Goal: Task Accomplishment & Management: Manage account settings

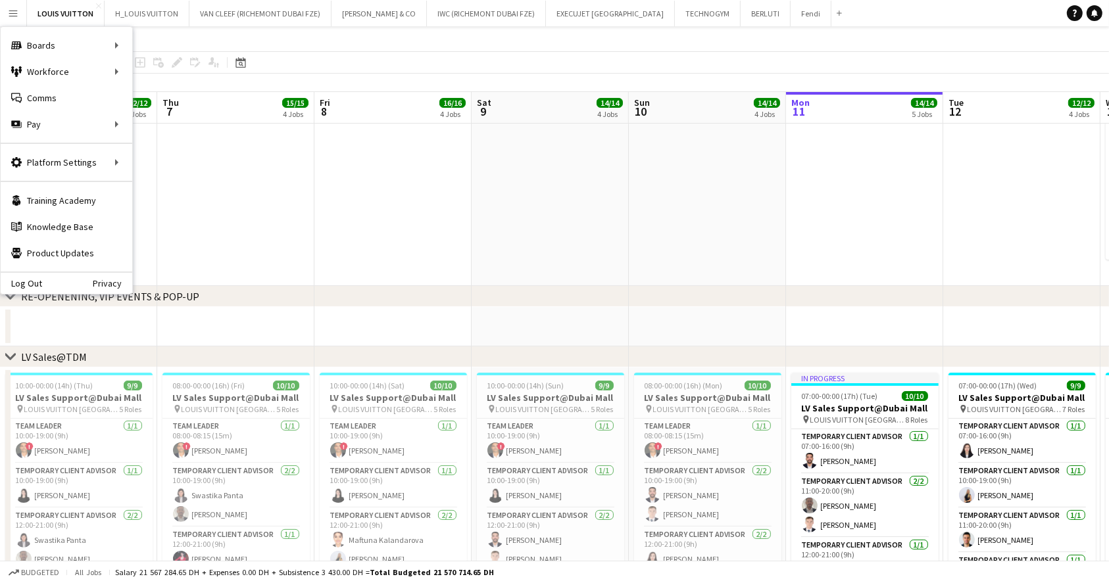
scroll to position [0, 610]
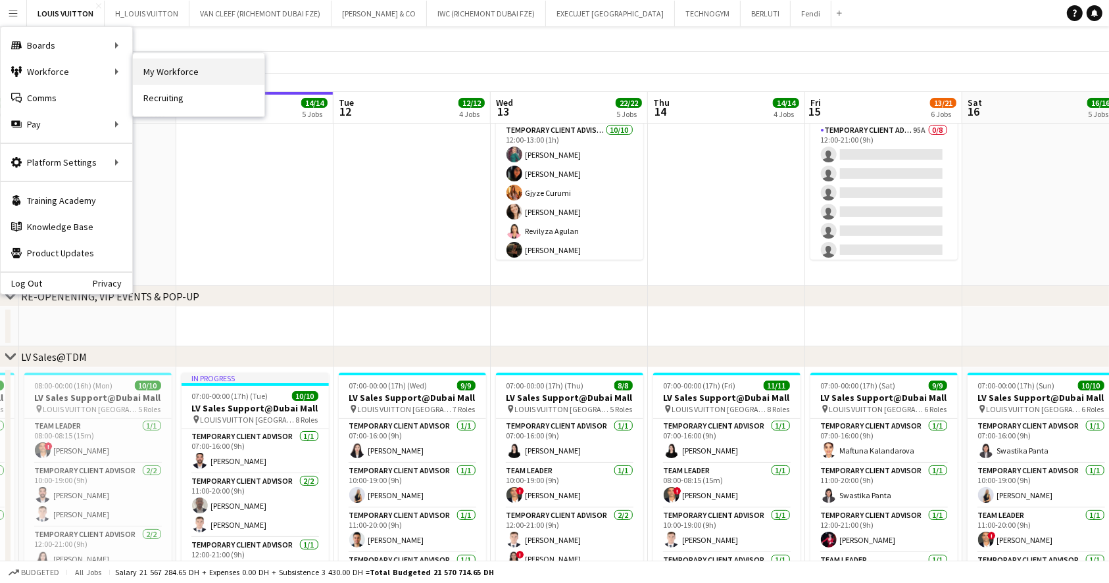
click at [182, 66] on link "My Workforce" at bounding box center [199, 72] width 132 height 26
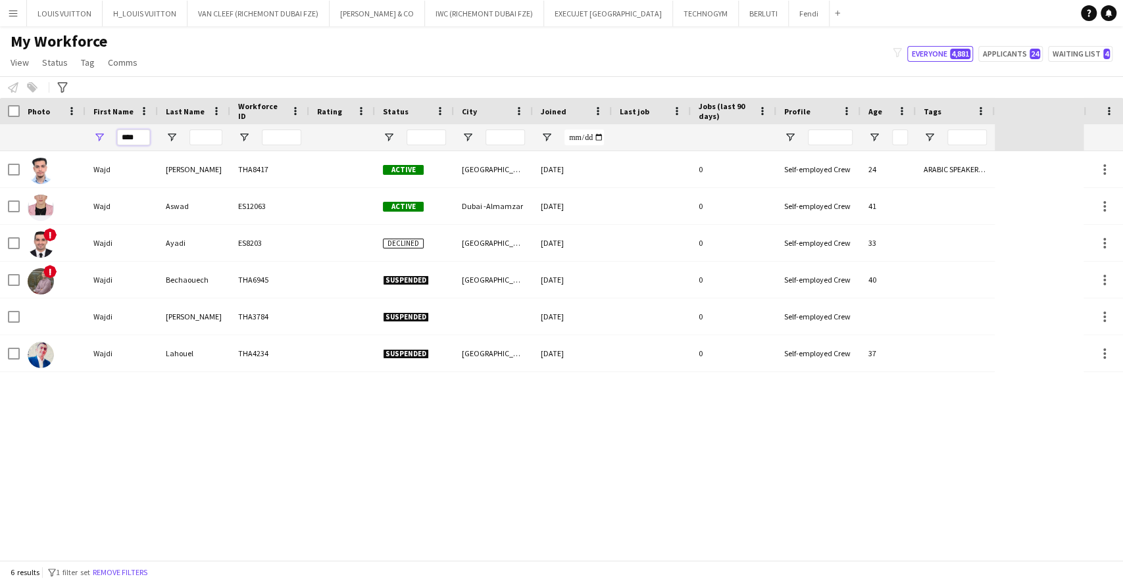
drag, startPoint x: 147, startPoint y: 138, endPoint x: 93, endPoint y: 126, distance: 55.2
click at [93, 126] on div "****" at bounding box center [121, 137] width 72 height 26
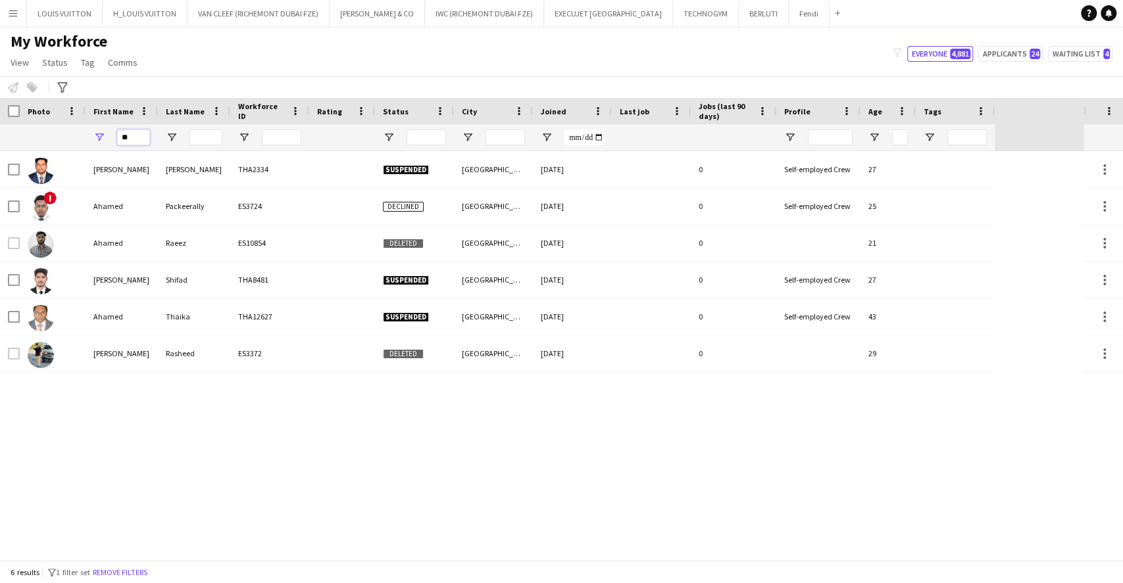
type input "*"
type input "******"
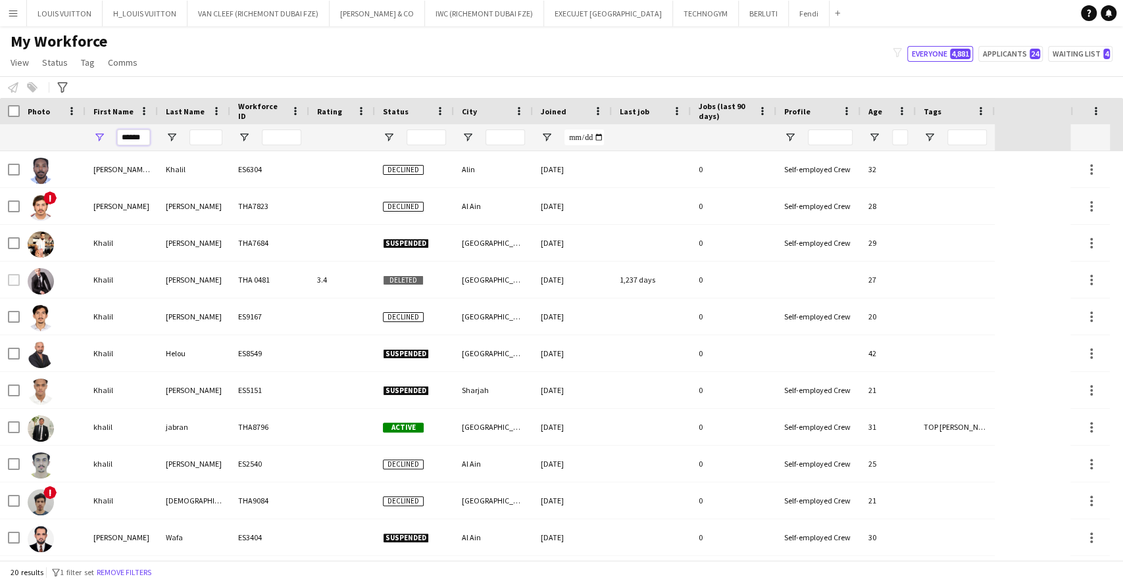
drag, startPoint x: 137, startPoint y: 133, endPoint x: 91, endPoint y: 133, distance: 46.7
click at [91, 133] on div "******" at bounding box center [121, 137] width 72 height 26
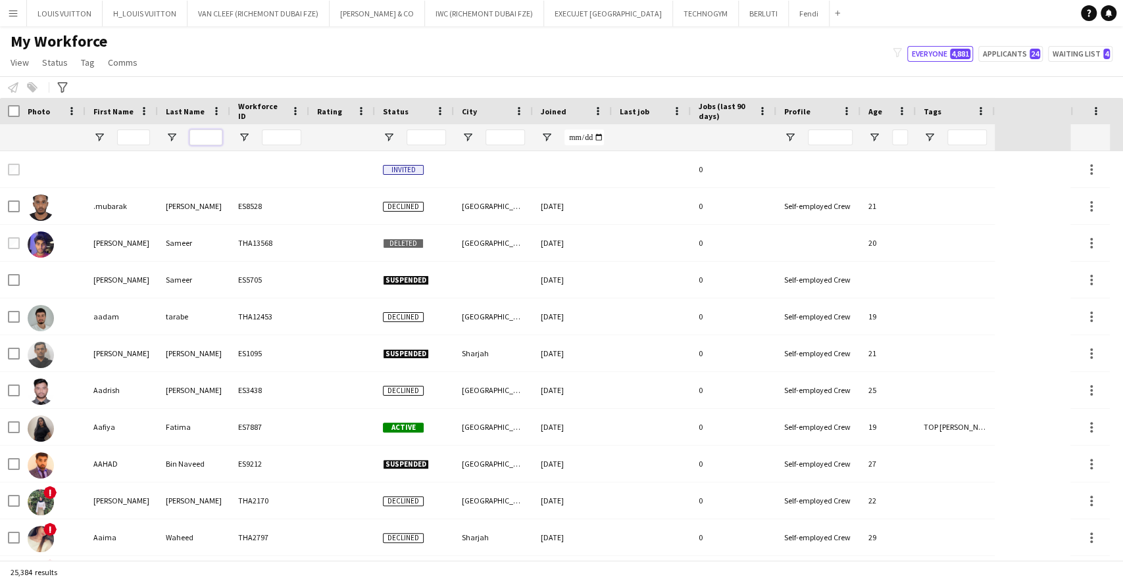
click at [210, 132] on input "Last Name Filter Input" at bounding box center [205, 138] width 33 height 16
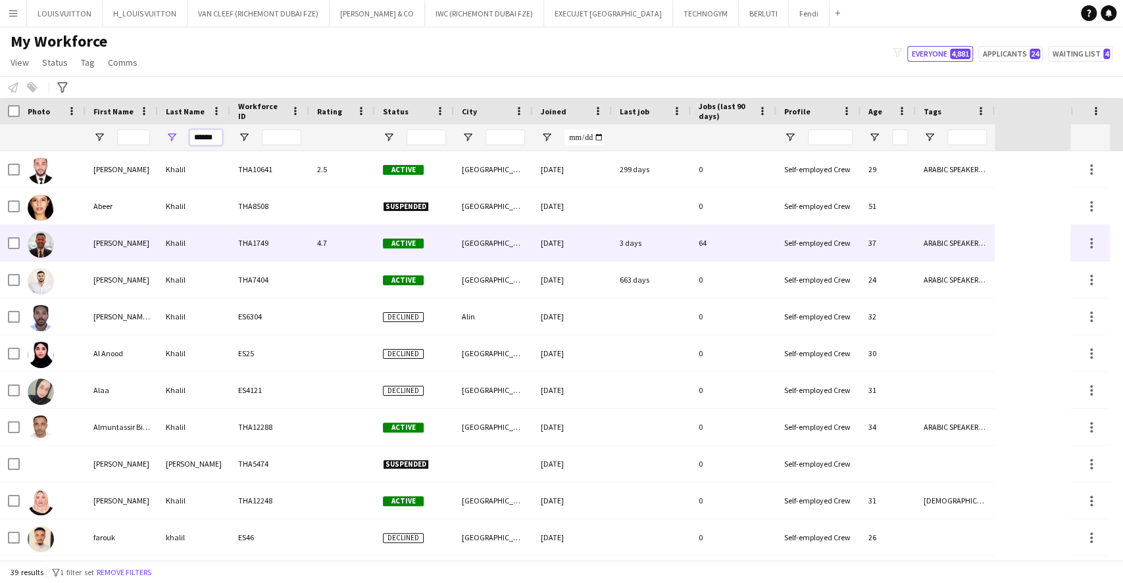
type input "******"
click at [177, 252] on div "Khalil" at bounding box center [194, 243] width 72 height 36
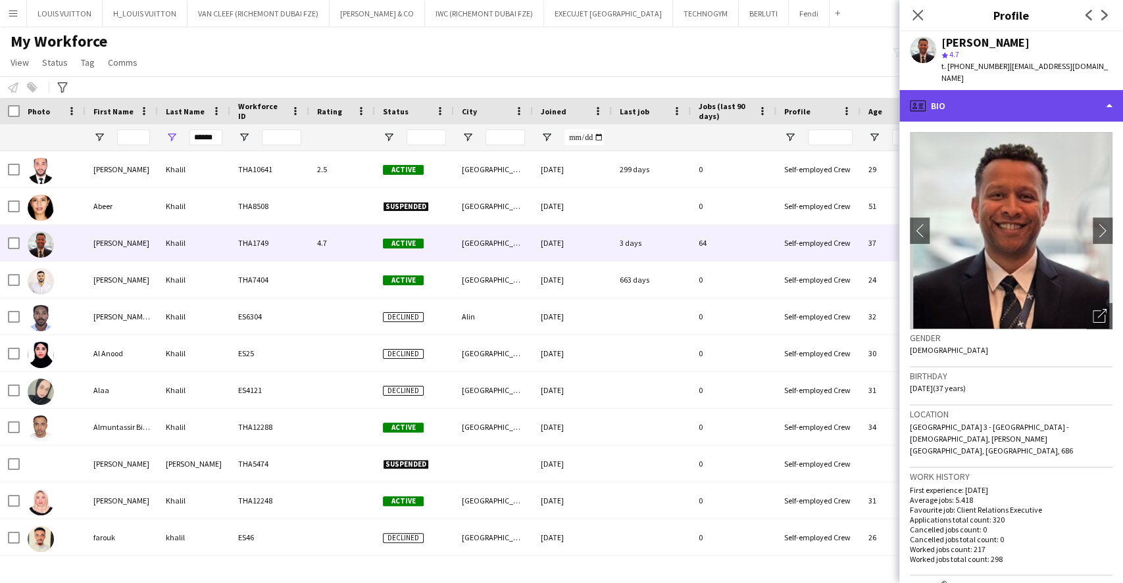
click at [1004, 98] on div "profile Bio" at bounding box center [1011, 106] width 224 height 32
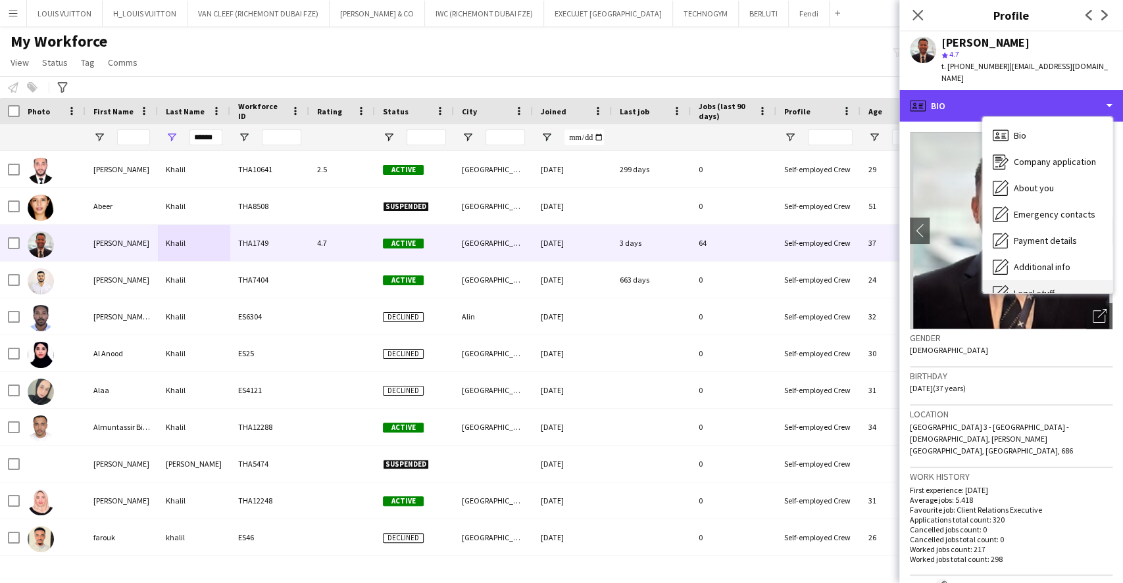
scroll to position [70, 0]
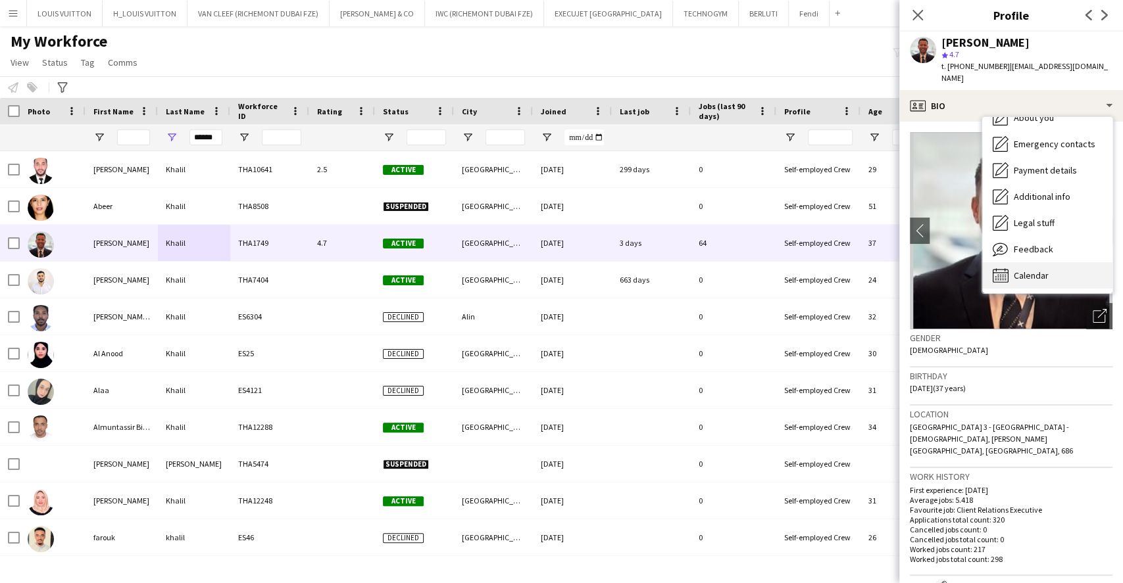
click at [1047, 271] on div "Calendar Calendar" at bounding box center [1047, 275] width 130 height 26
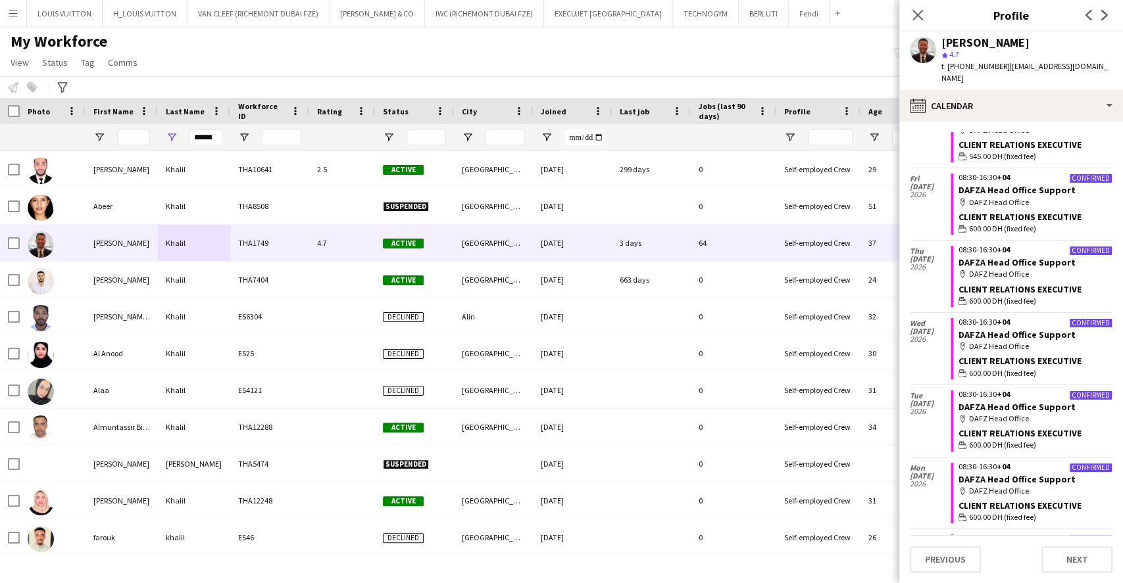
scroll to position [526, 0]
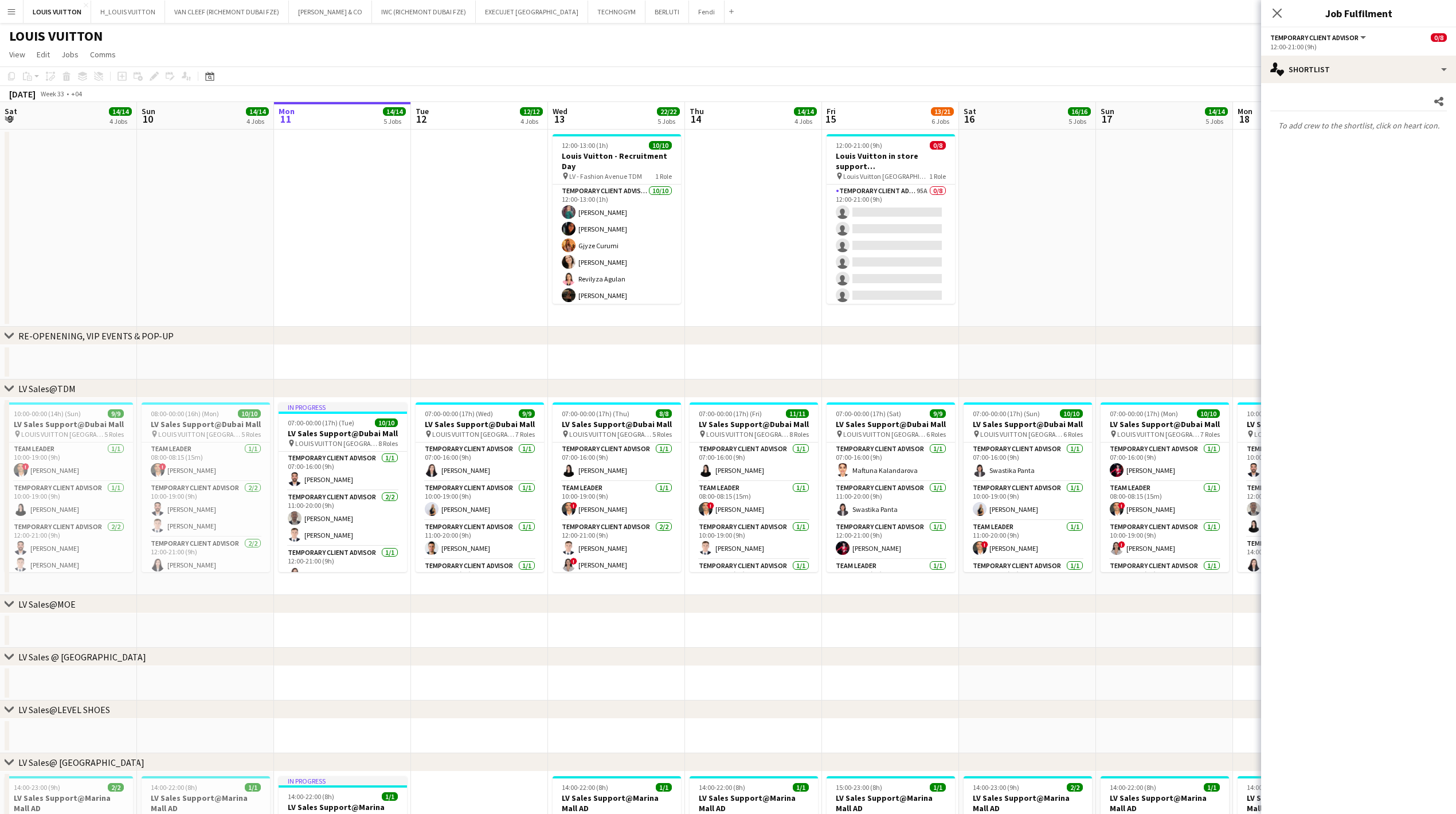
scroll to position [0, 490]
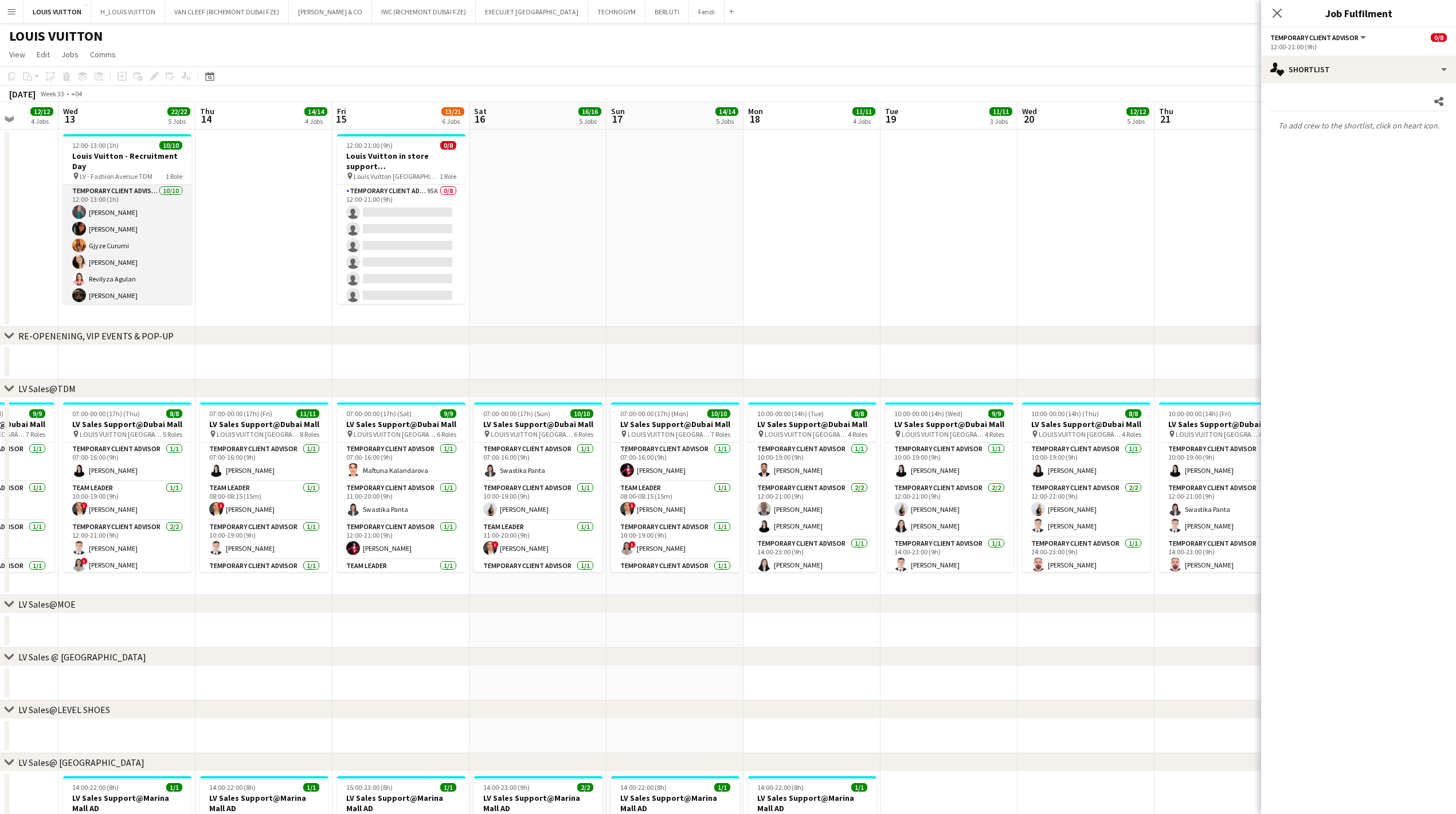
click at [125, 220] on app-card-role "Temporary Client Advisor [DATE] 12:00-13:00 (1h) [PERSON_NAME] [PERSON_NAME] Gj…" at bounding box center [126, 279] width 128 height 188
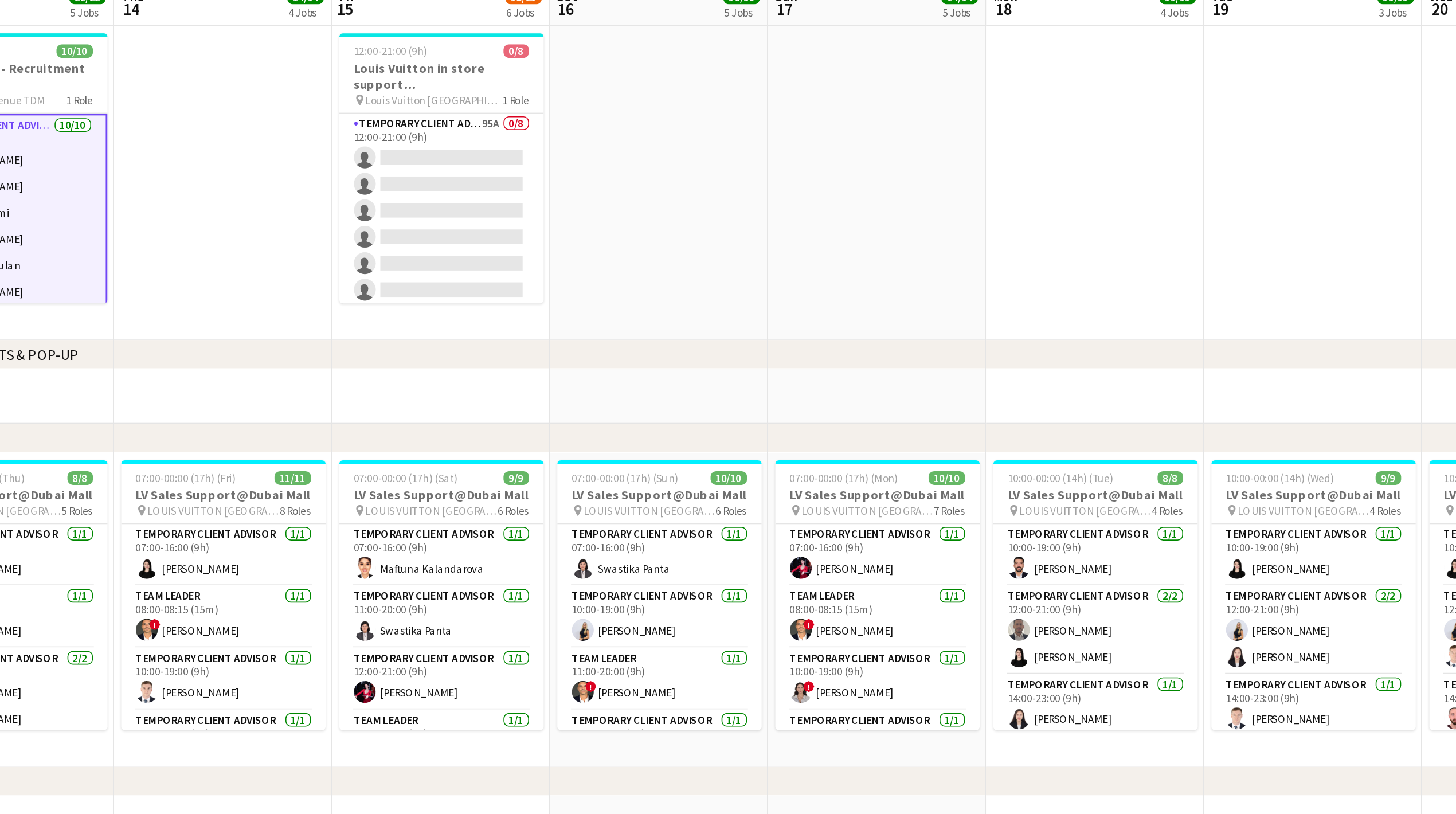
scroll to position [0, 362]
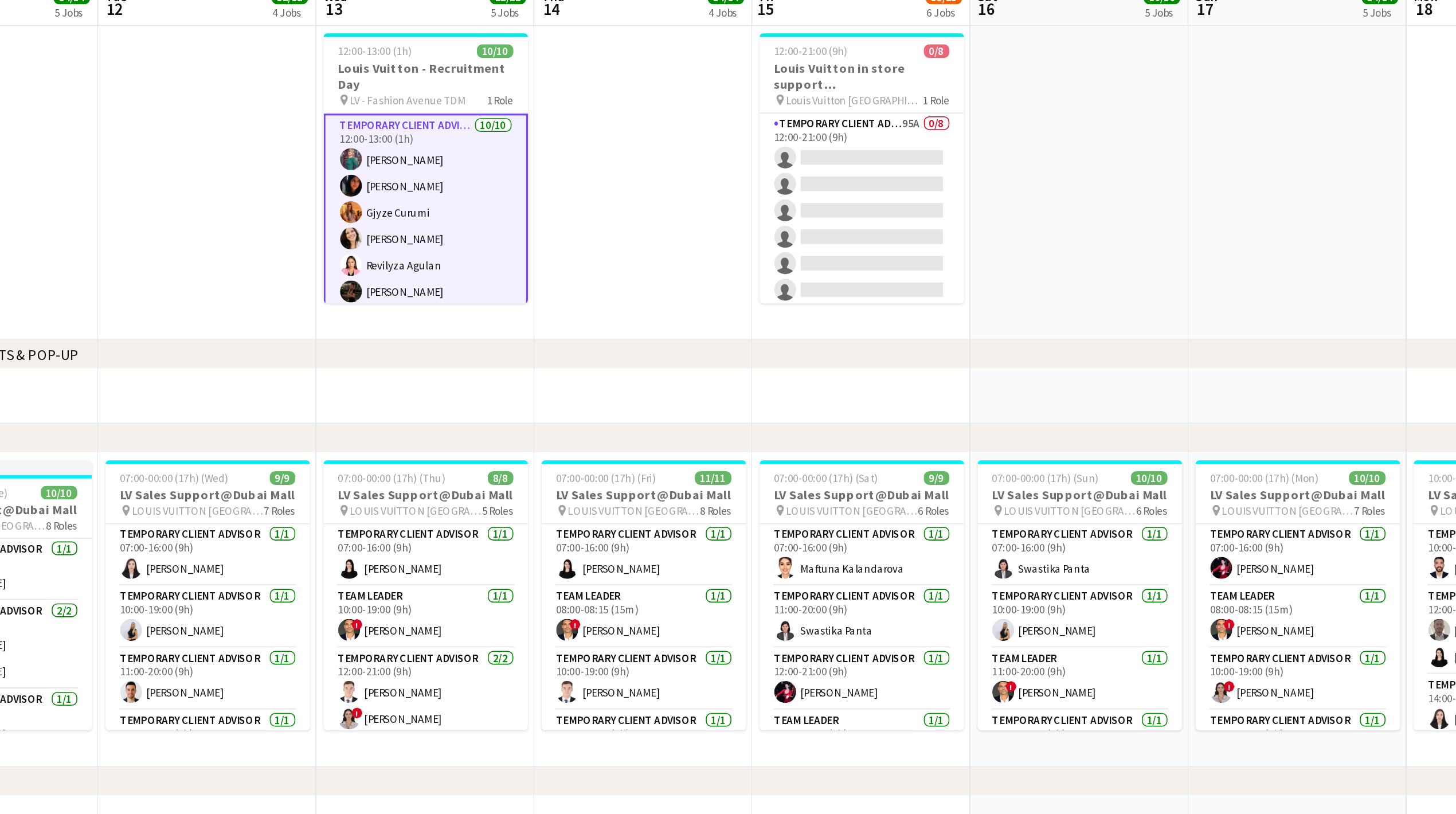
click at [402, 214] on app-card-role "Temporary Client Advisor [DATE] 12:00-13:00 (1h) [PERSON_NAME] [PERSON_NAME] Gj…" at bounding box center [391, 280] width 128 height 191
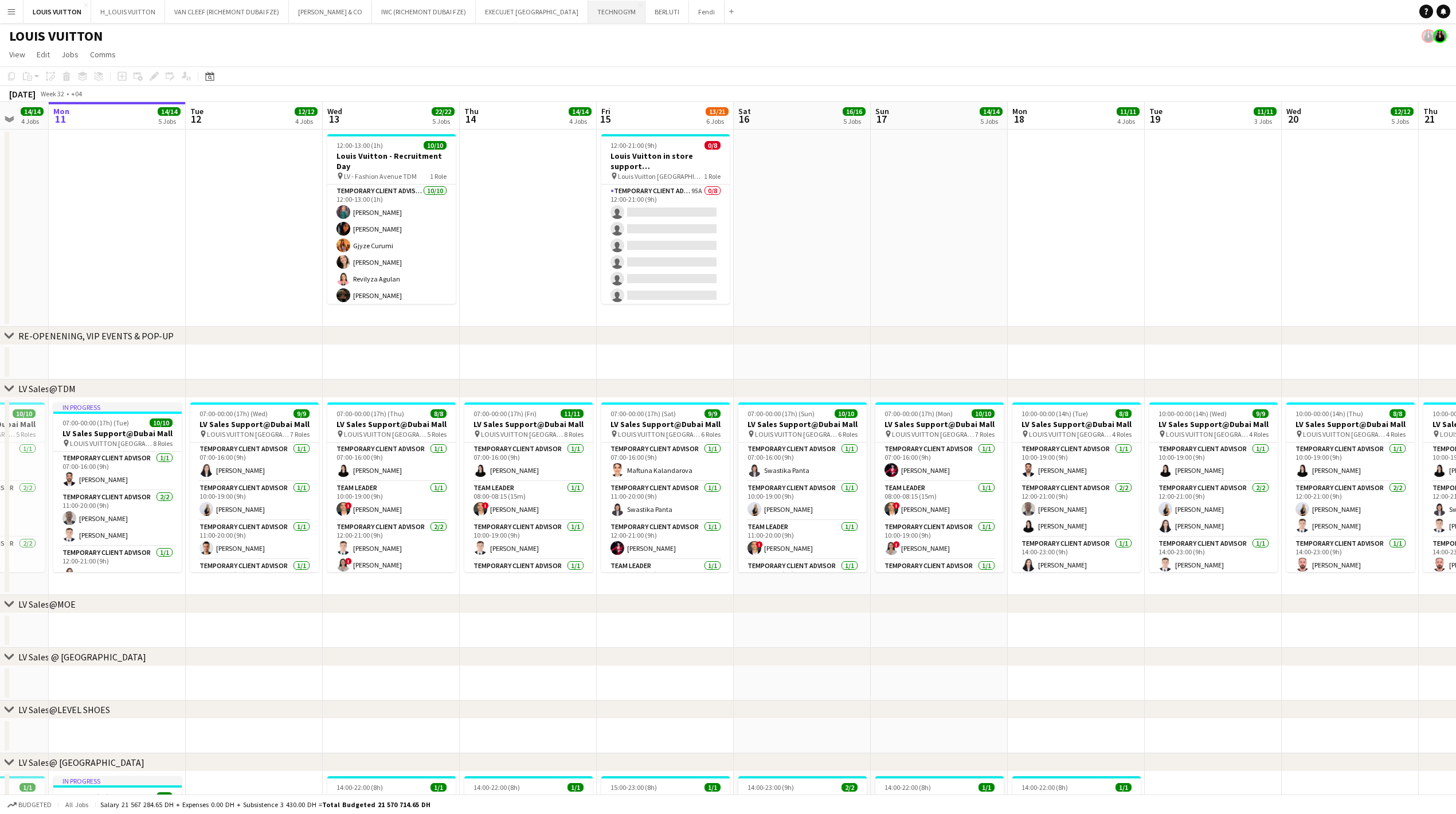
click at [381, 220] on app-card-role "Temporary Client Advisor [DATE] 12:00-13:00 (1h) [PERSON_NAME] [PERSON_NAME] Gj…" at bounding box center [391, 279] width 128 height 188
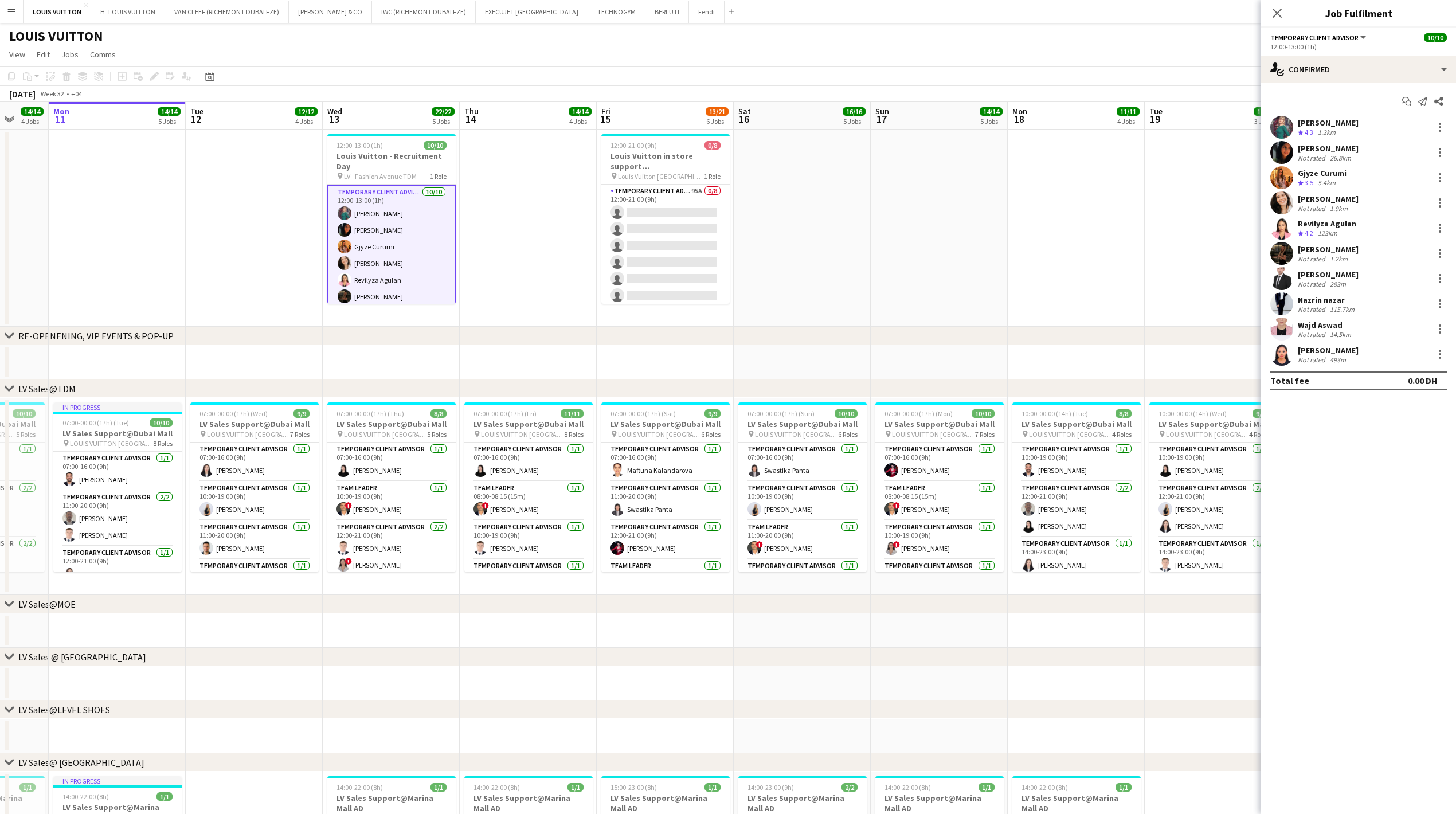
click at [565, 119] on div "[PERSON_NAME]" at bounding box center [1328, 123] width 61 height 10
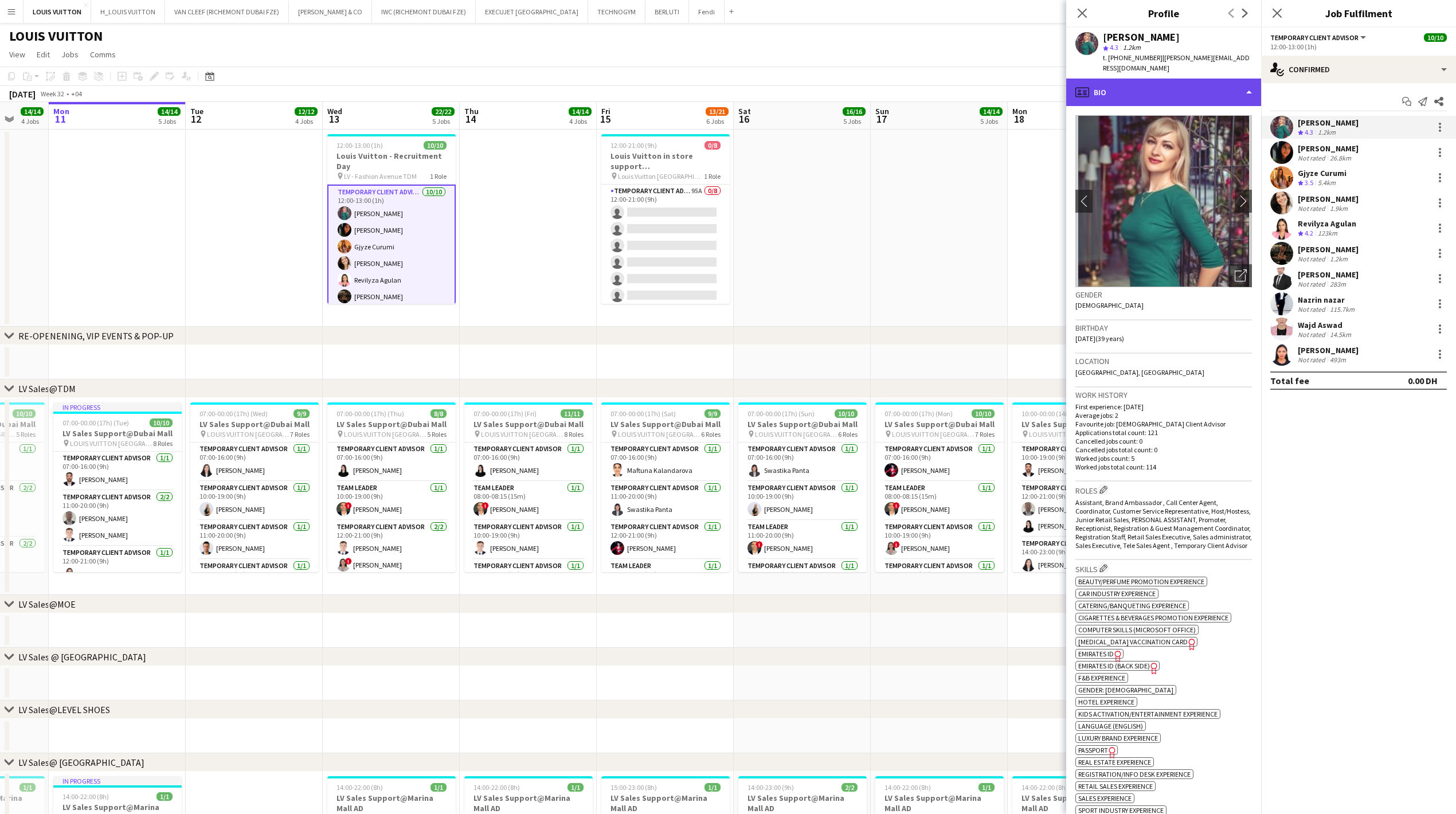
click at [565, 81] on div "profile Bio" at bounding box center [1163, 92] width 195 height 28
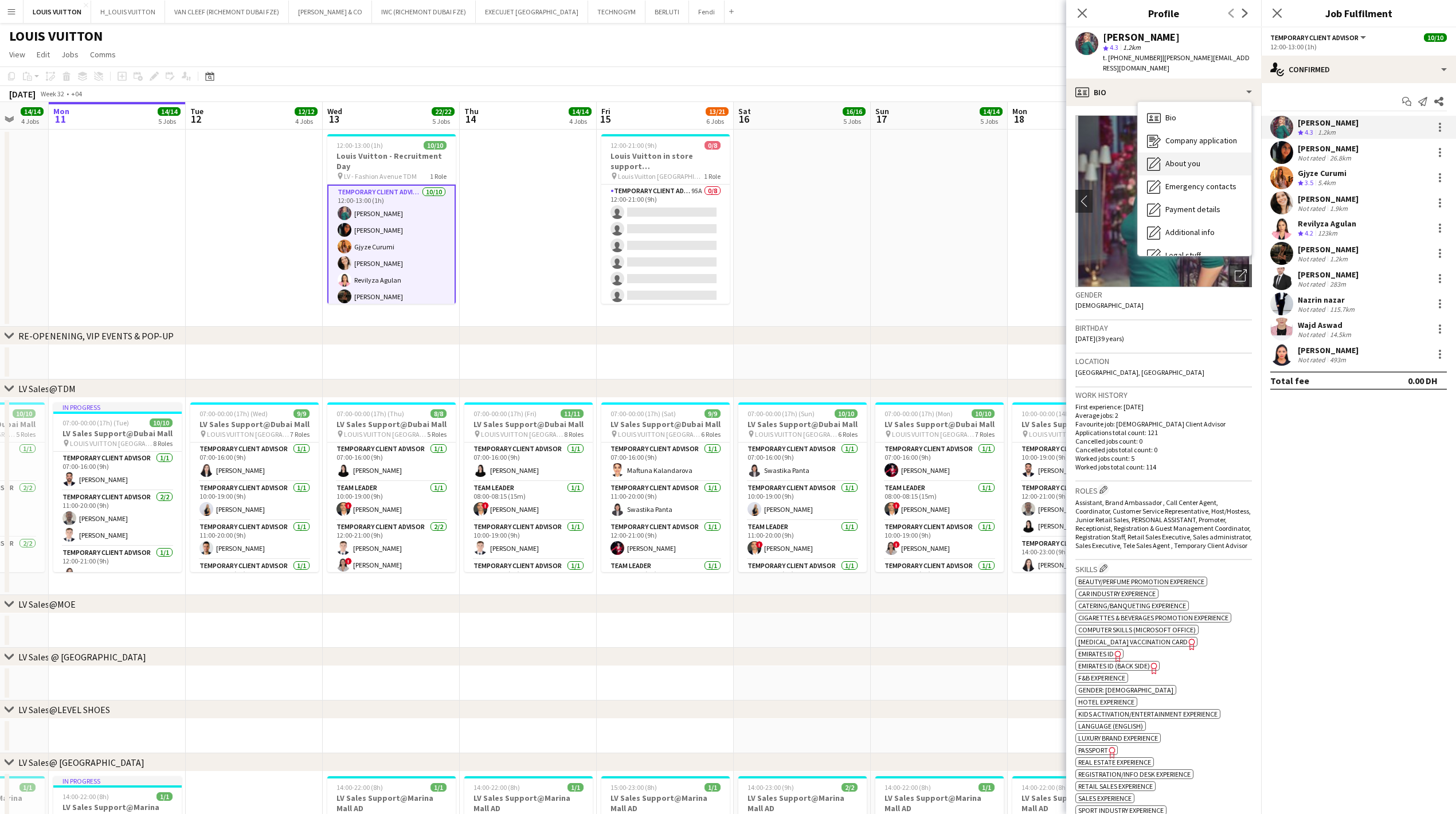
click at [565, 159] on span "About you" at bounding box center [1182, 164] width 35 height 10
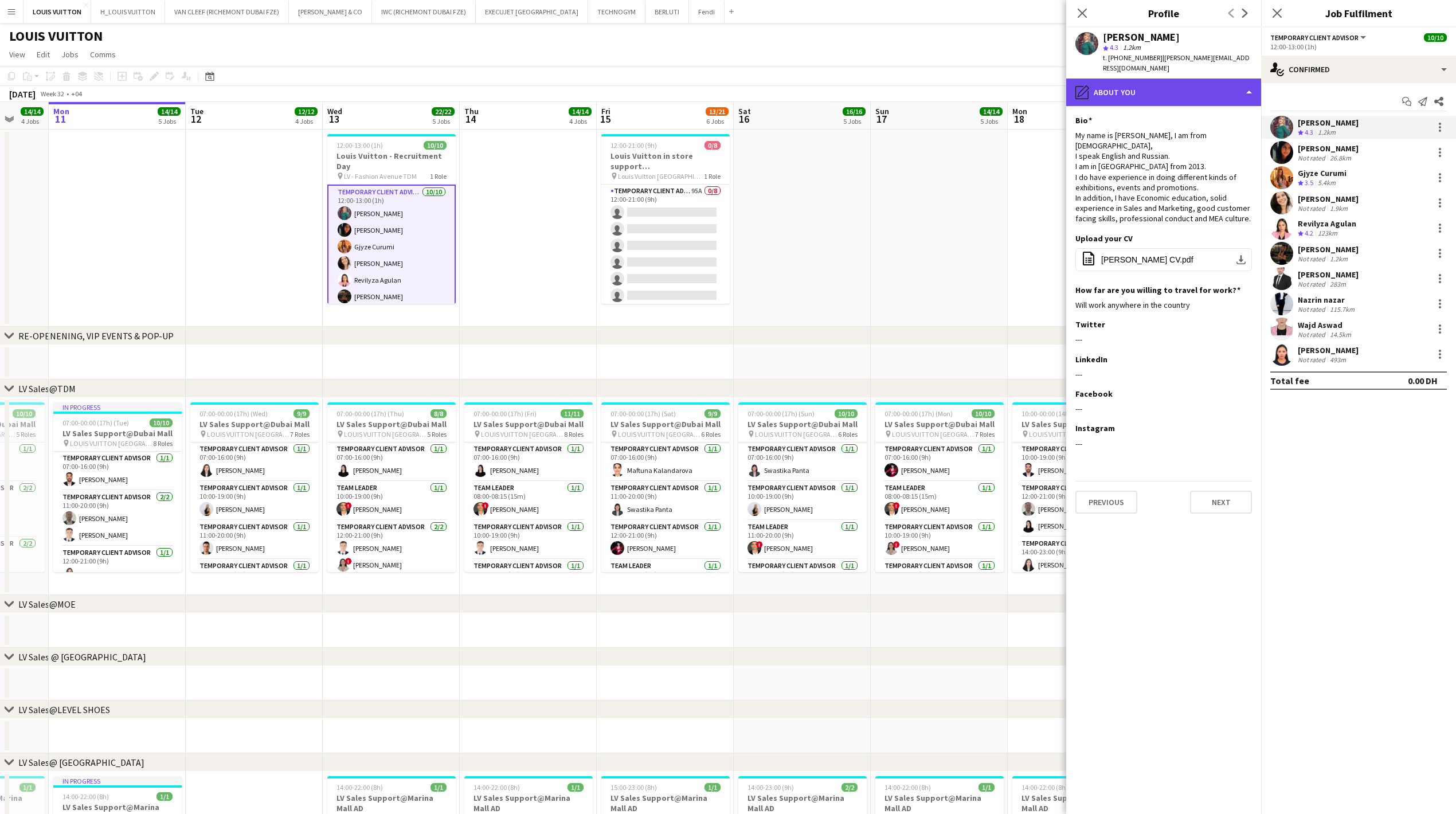
click at [565, 80] on div "pencil4 About you" at bounding box center [1163, 92] width 195 height 28
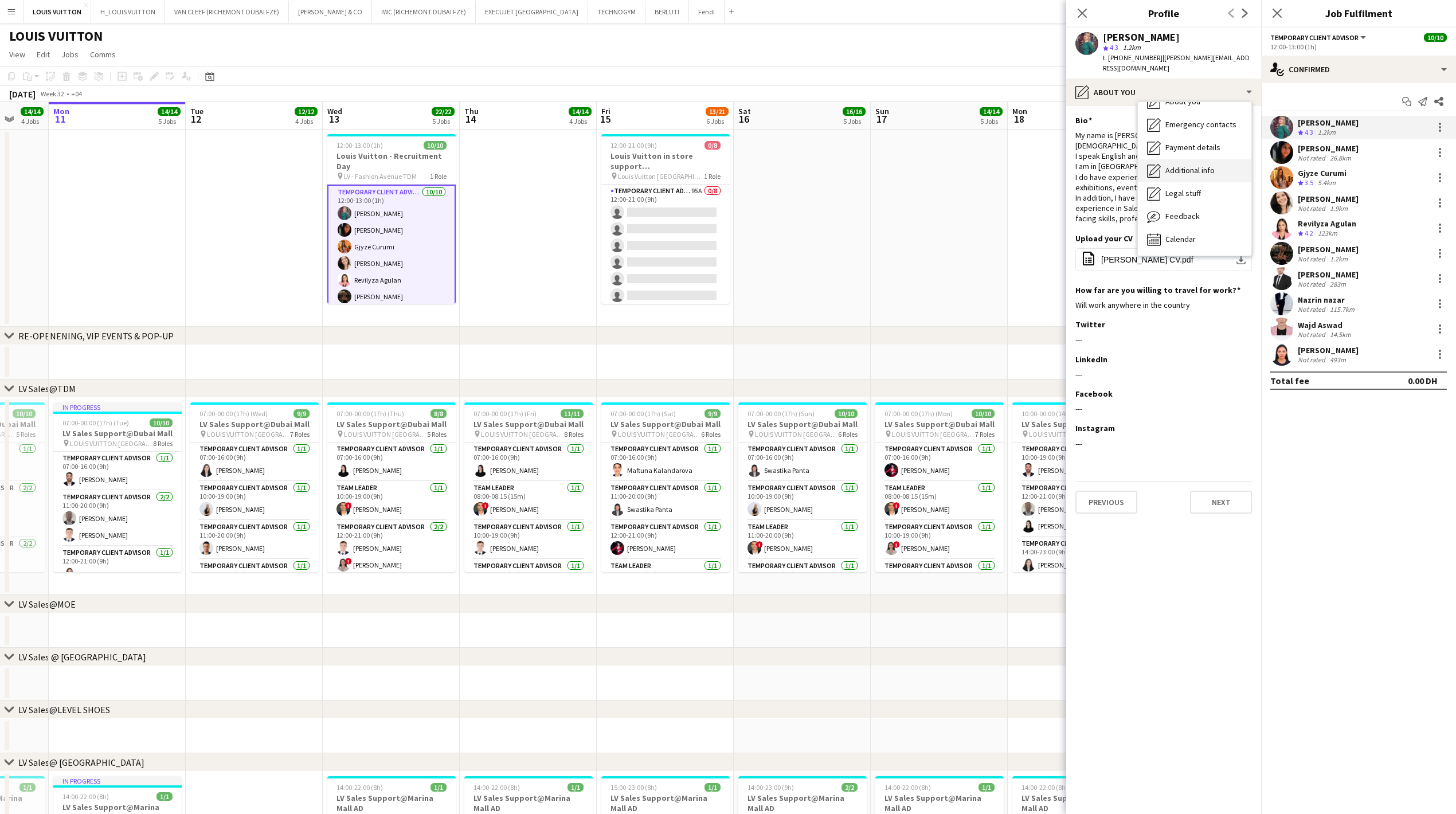
click at [565, 165] on span "Additional info" at bounding box center [1189, 170] width 50 height 10
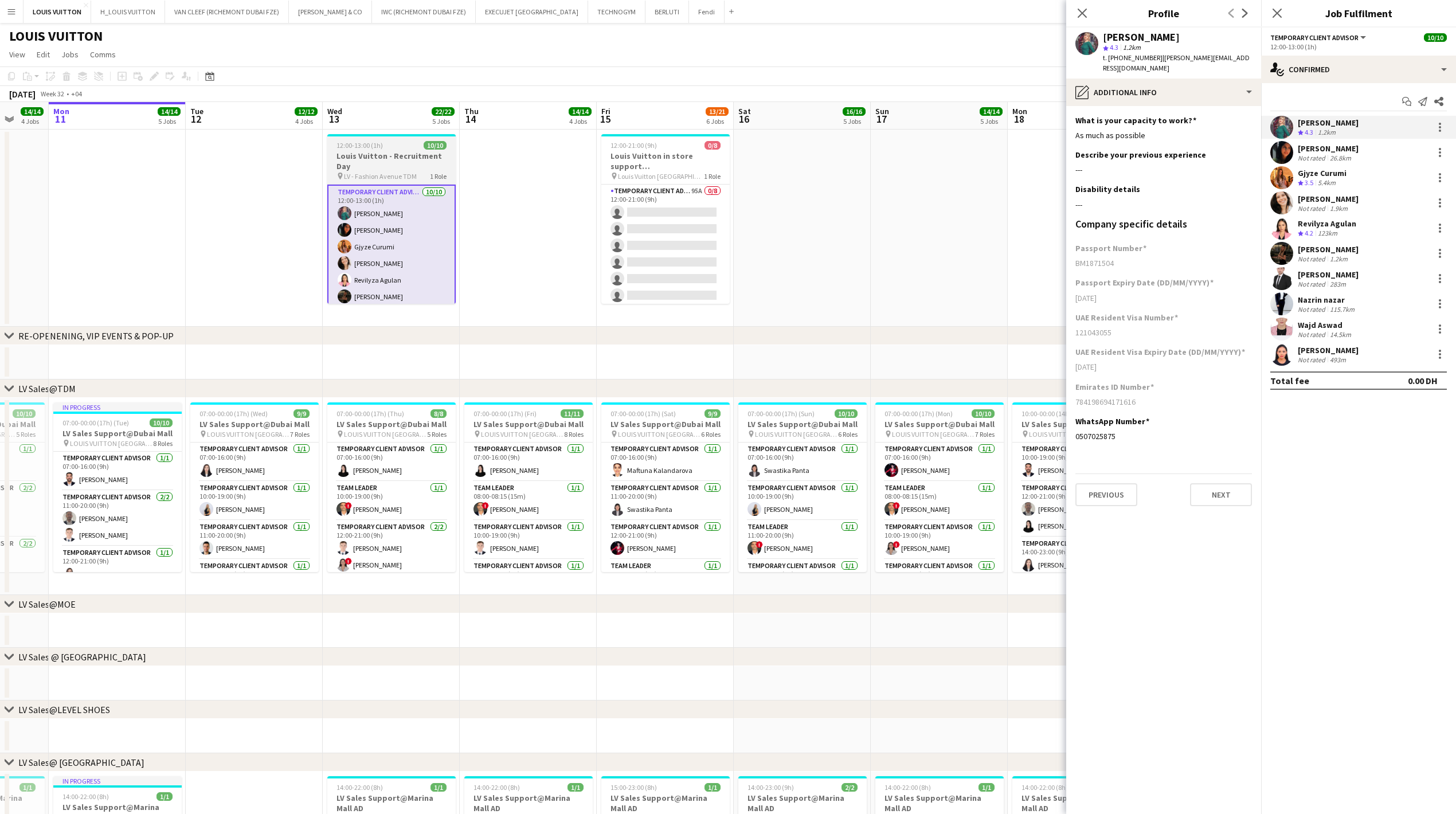
click at [383, 157] on h3 "Louis Vuitton - Recruitment Day" at bounding box center [391, 161] width 128 height 21
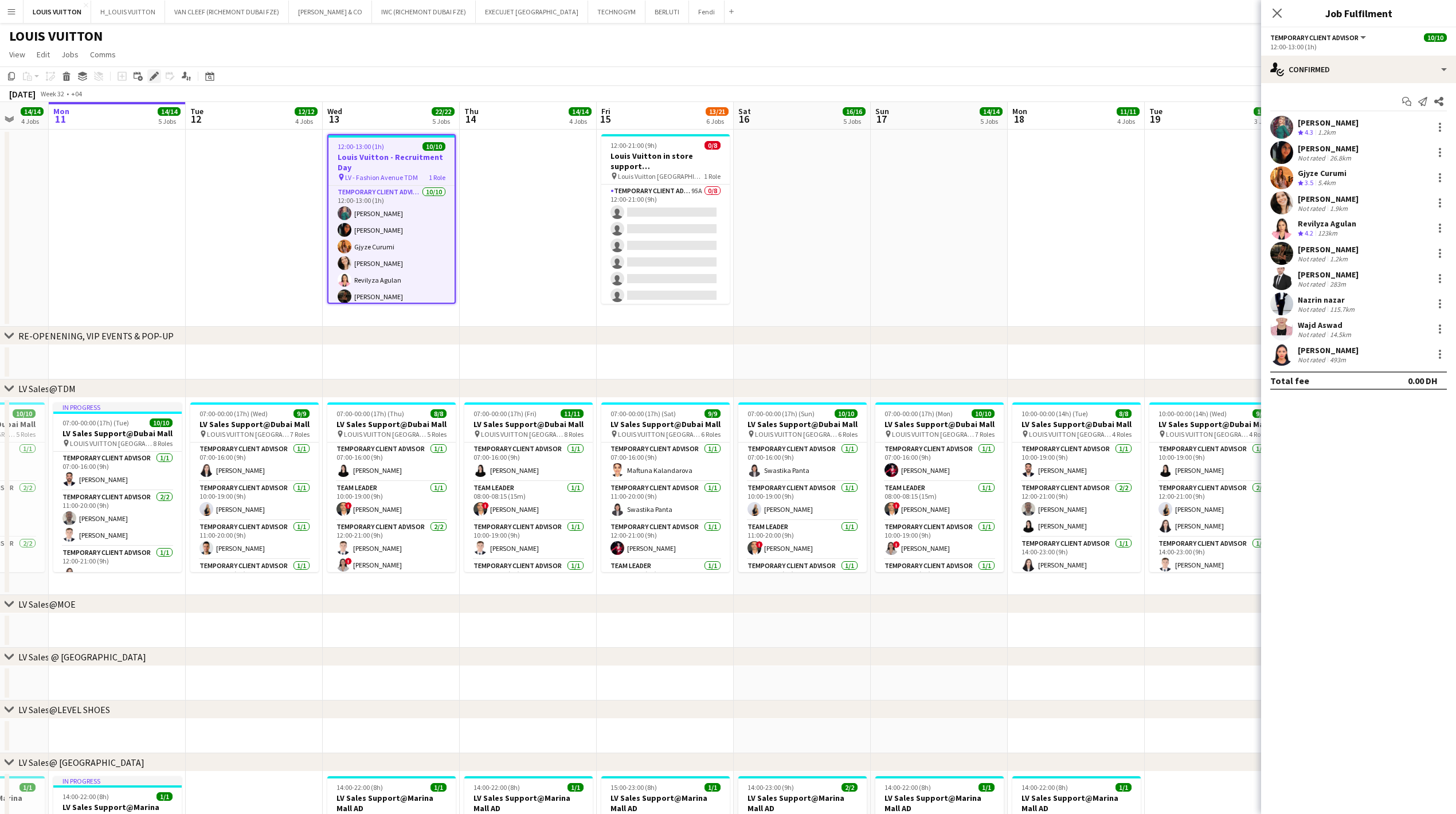
click at [152, 76] on icon "Edit" at bounding box center [154, 76] width 10 height 10
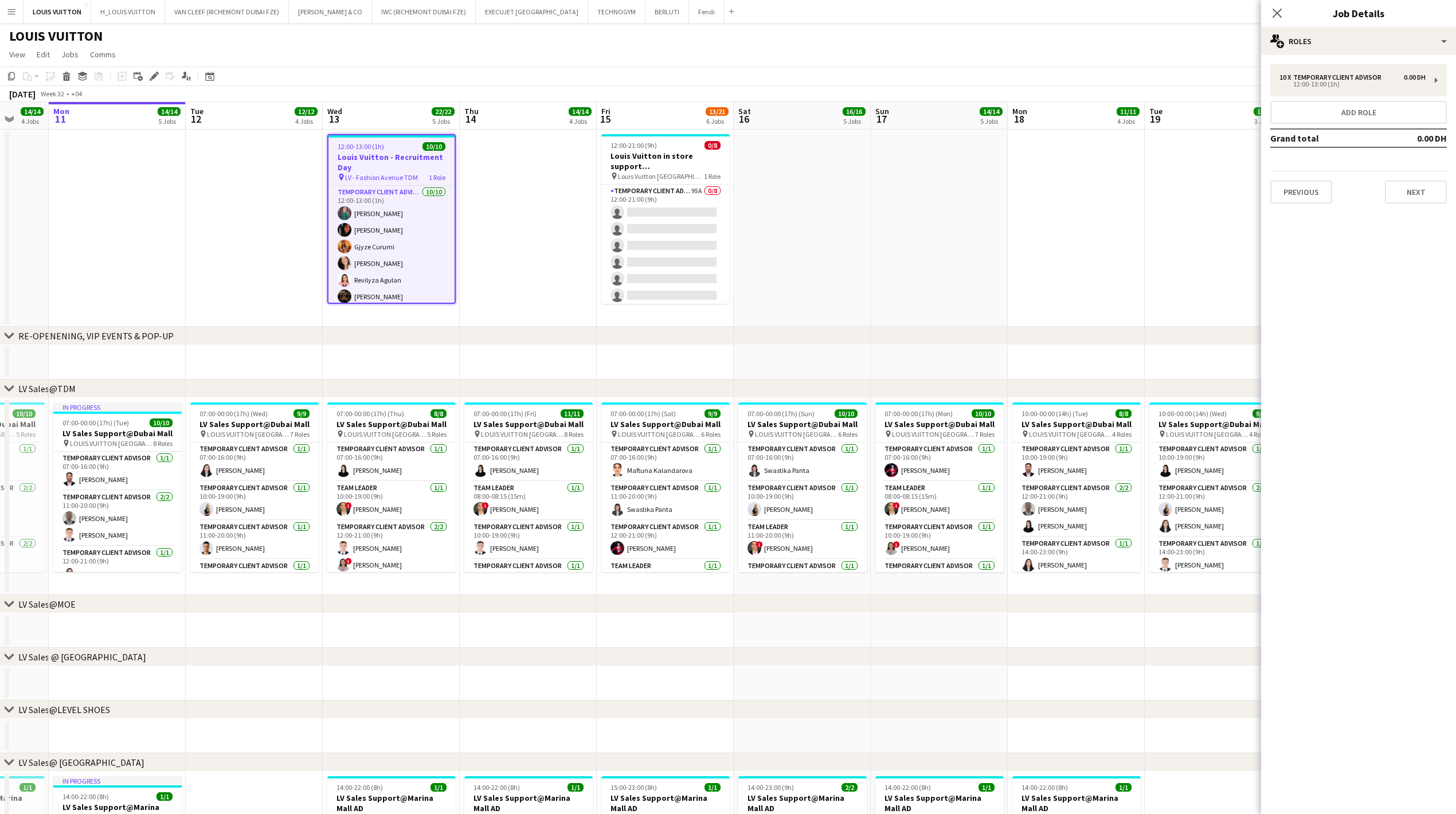
click at [389, 159] on h3 "Louis Vuitton - Recruitment Day" at bounding box center [391, 162] width 126 height 21
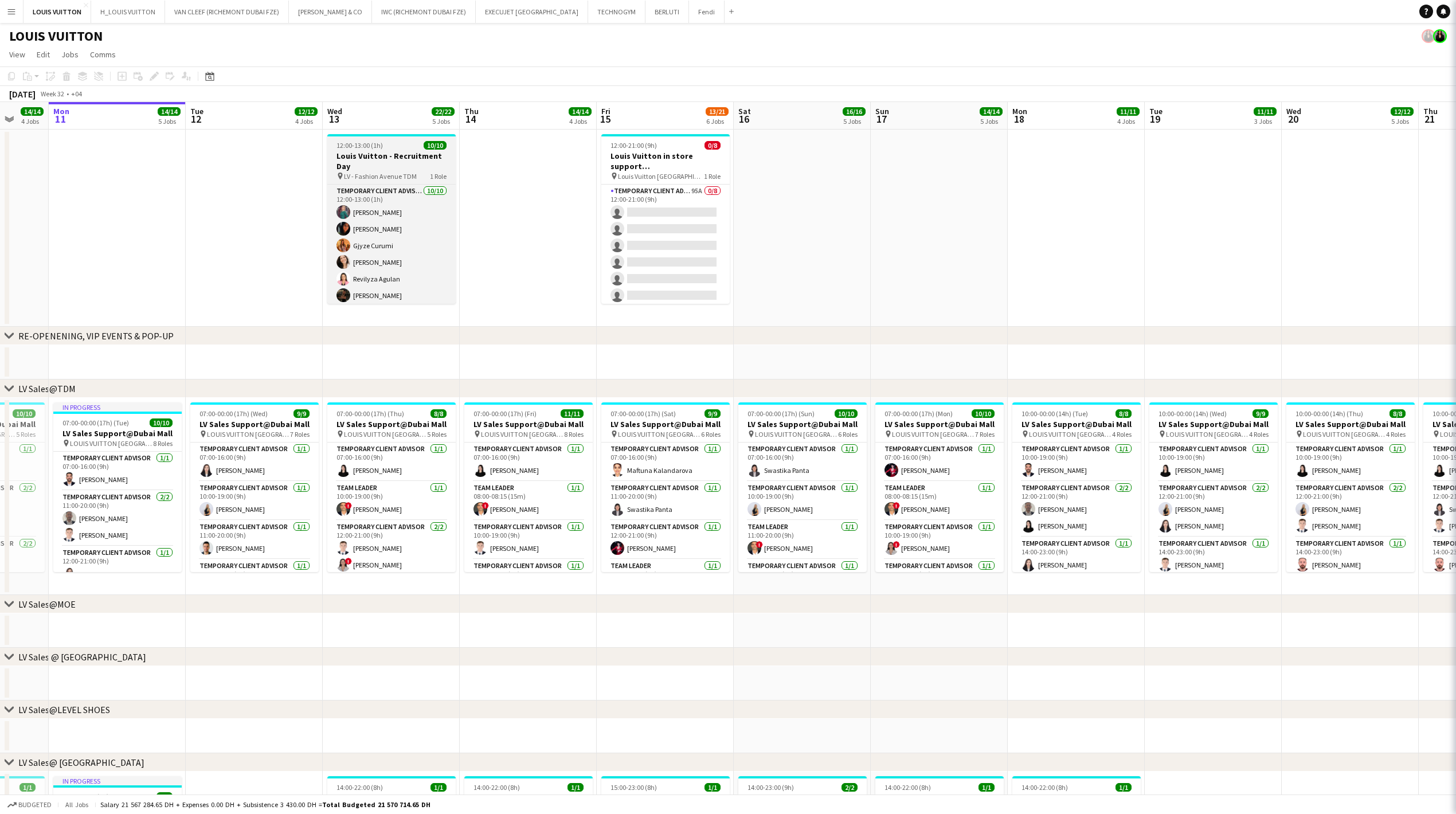
click at [389, 159] on h3 "Louis Vuitton - Recruitment Day" at bounding box center [391, 161] width 128 height 21
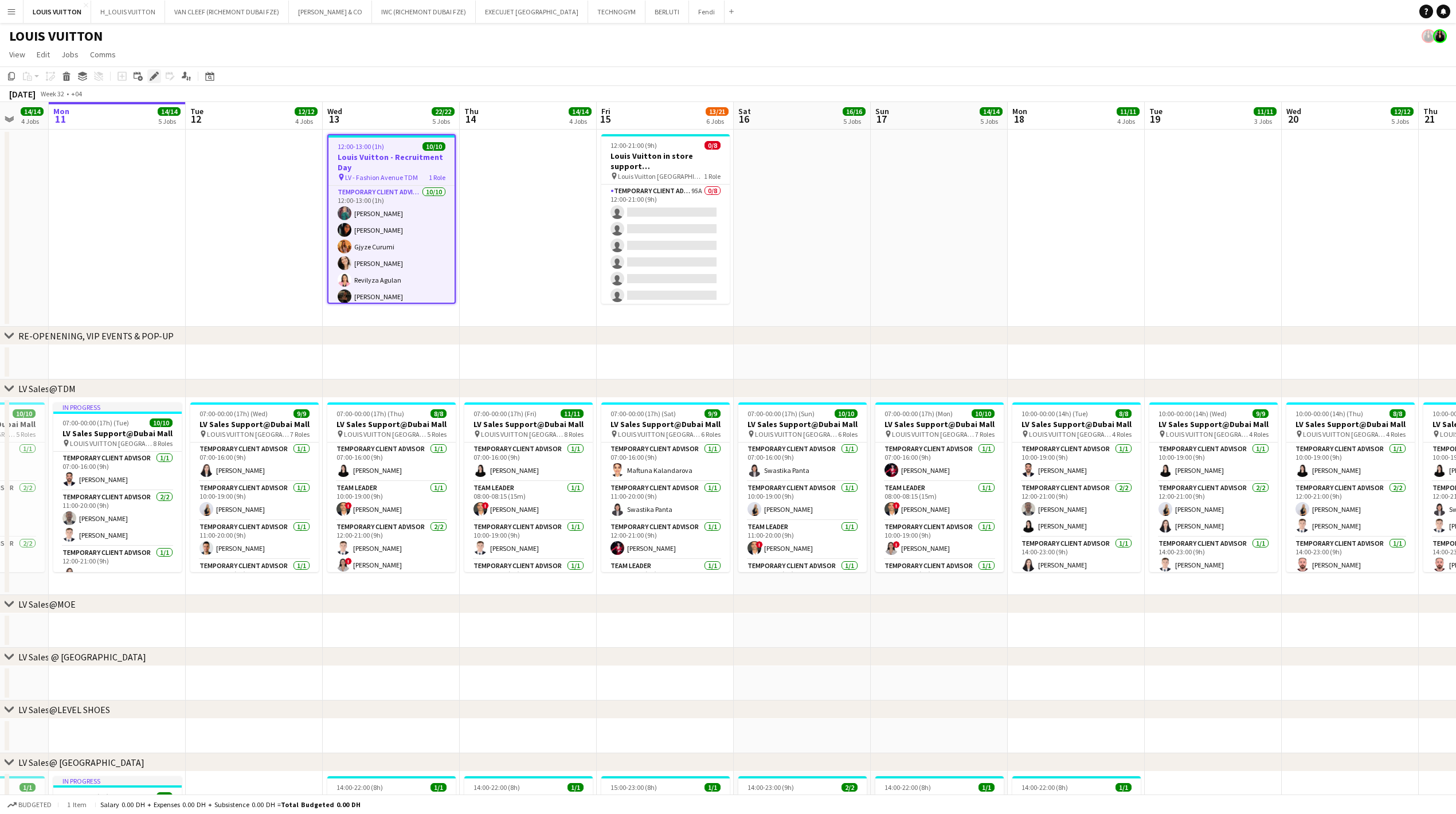
click at [156, 78] on icon "Edit" at bounding box center [154, 76] width 10 height 10
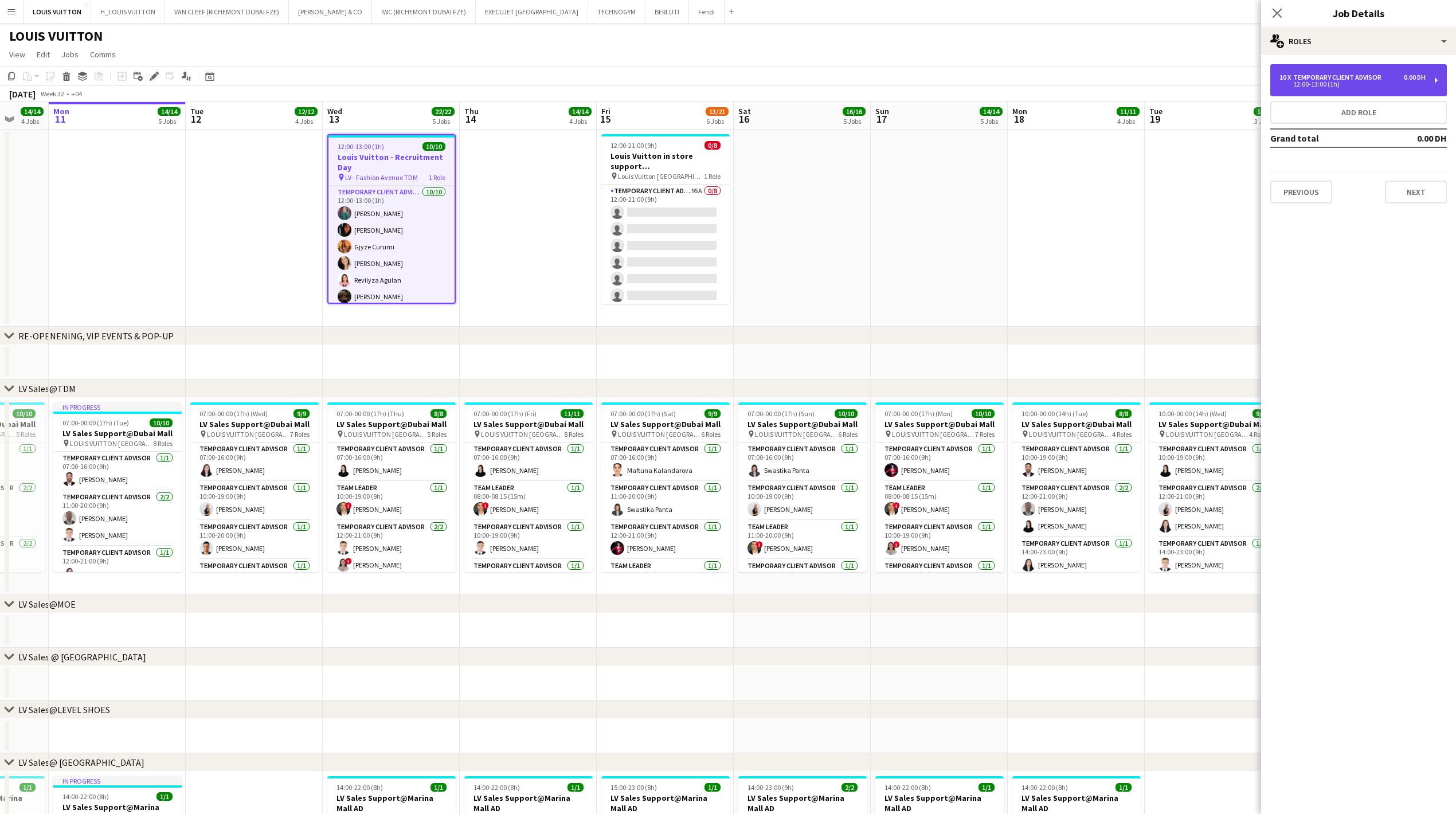
click at [565, 83] on div "12:00-13:00 (1h)" at bounding box center [1352, 84] width 146 height 6
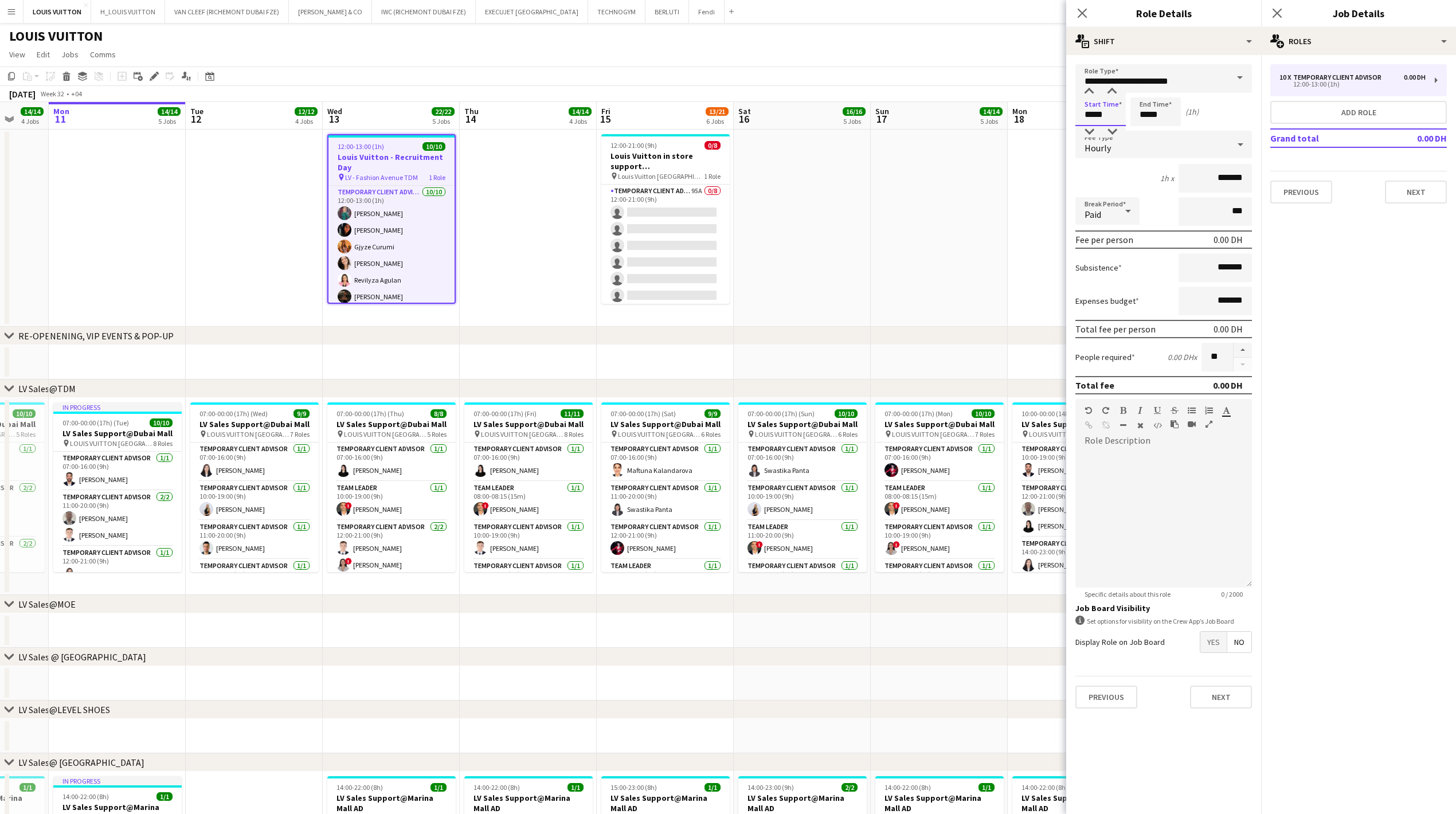
drag, startPoint x: 1114, startPoint y: 115, endPoint x: 1053, endPoint y: 113, distance: 61.0
click at [565, 113] on body "Menu Boards Boards Boards All jobs Status Workforce Workforce My Workforce Recr…" at bounding box center [728, 757] width 1456 height 1516
type input "*****"
drag, startPoint x: 1168, startPoint y: 112, endPoint x: 1107, endPoint y: 117, distance: 61.2
click at [565, 117] on div "Start Time ***** End Time ***** (2h)" at bounding box center [1163, 112] width 177 height 29
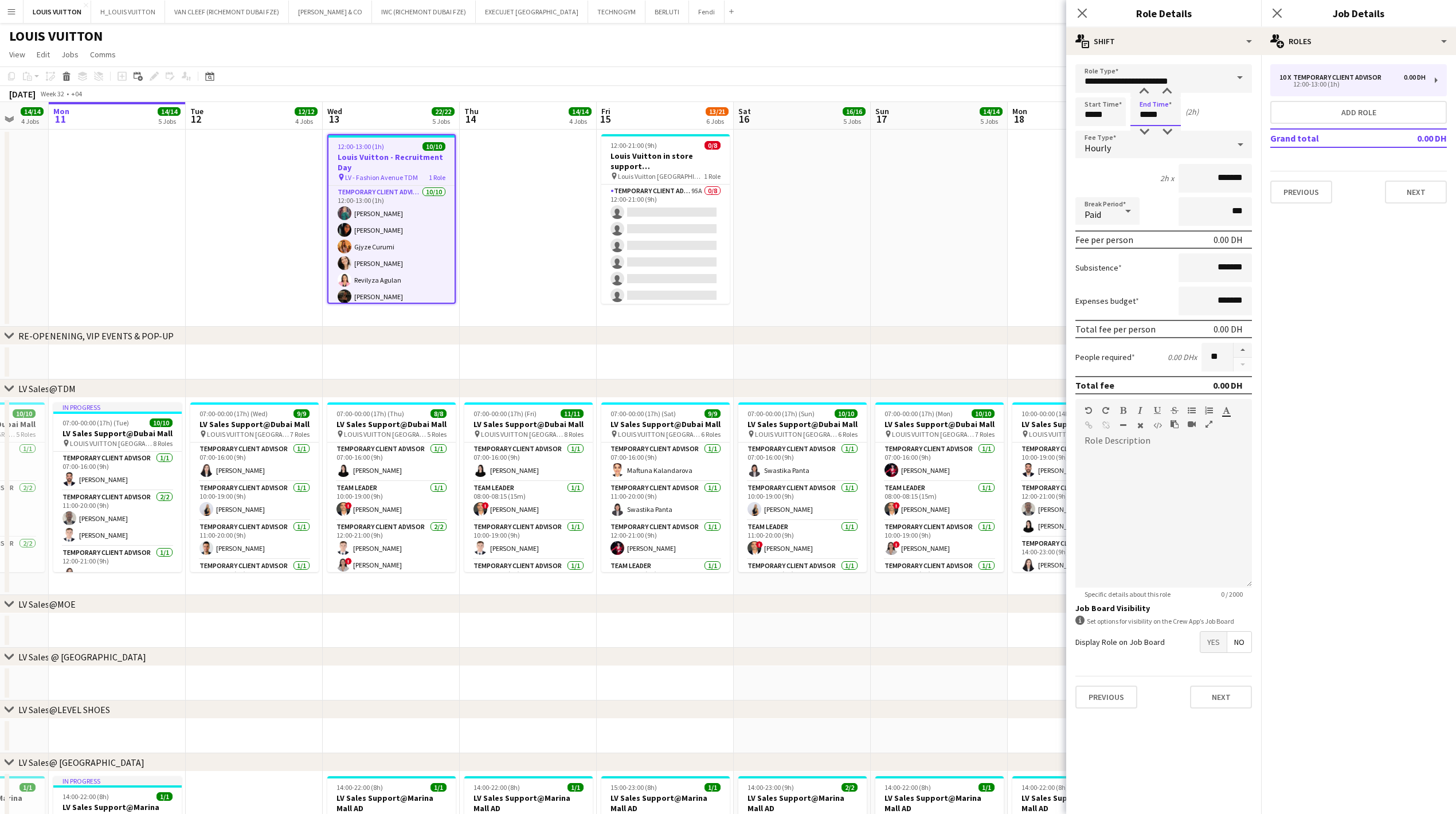
type input "*****"
click at [565, 60] on app-page-menu "View Day view expanded Day view collapsed Month view Date picker Jump to [DATE]…" at bounding box center [728, 55] width 1456 height 22
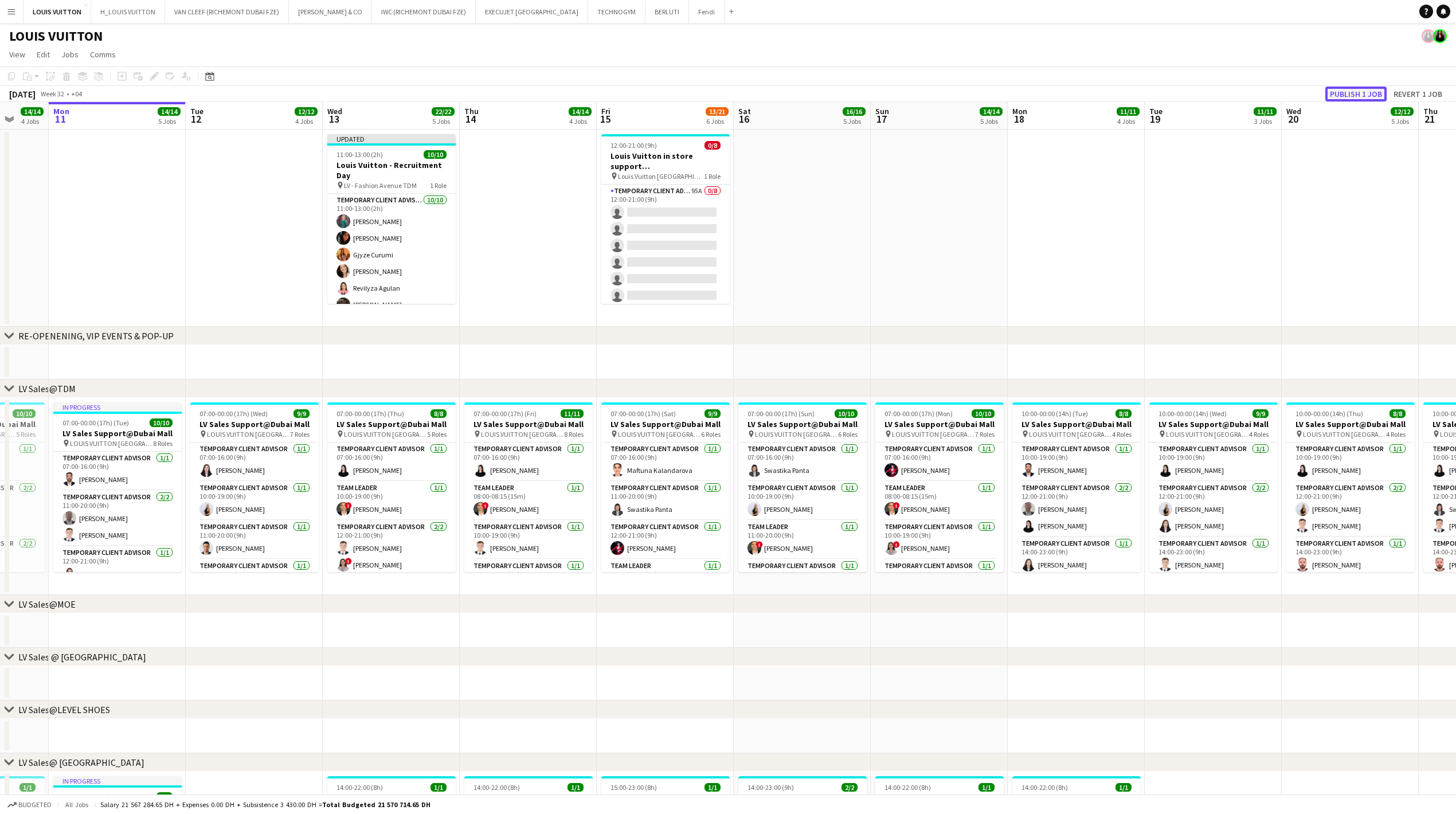
click at [565, 95] on button "Publish 1 job" at bounding box center [1356, 93] width 61 height 15
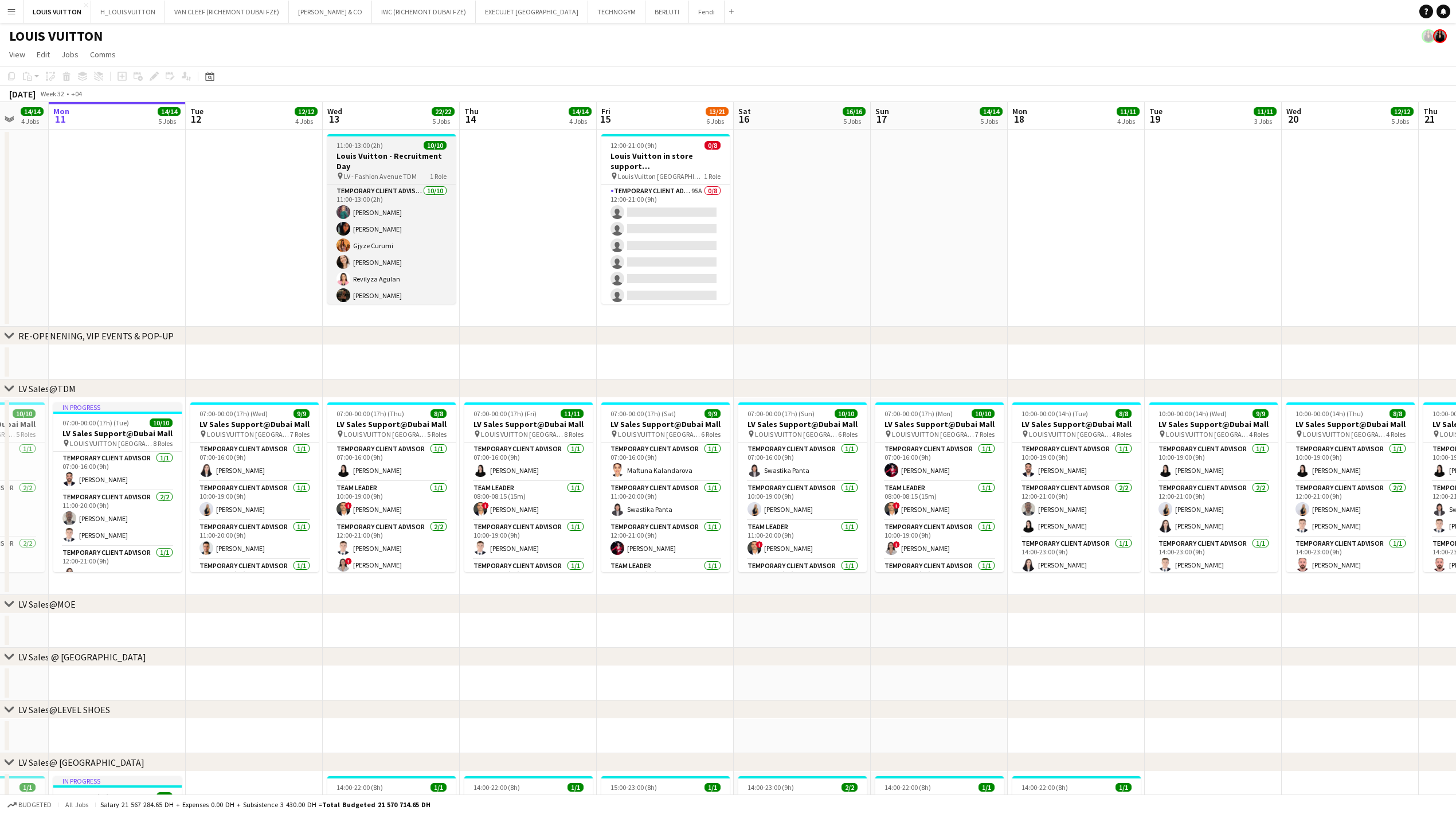
scroll to position [70, 0]
click at [413, 220] on app-card-role "Temporary Client Advisor [DATE] 11:00-13:00 (2h) [PERSON_NAME] [PERSON_NAME] Gj…" at bounding box center [391, 209] width 128 height 188
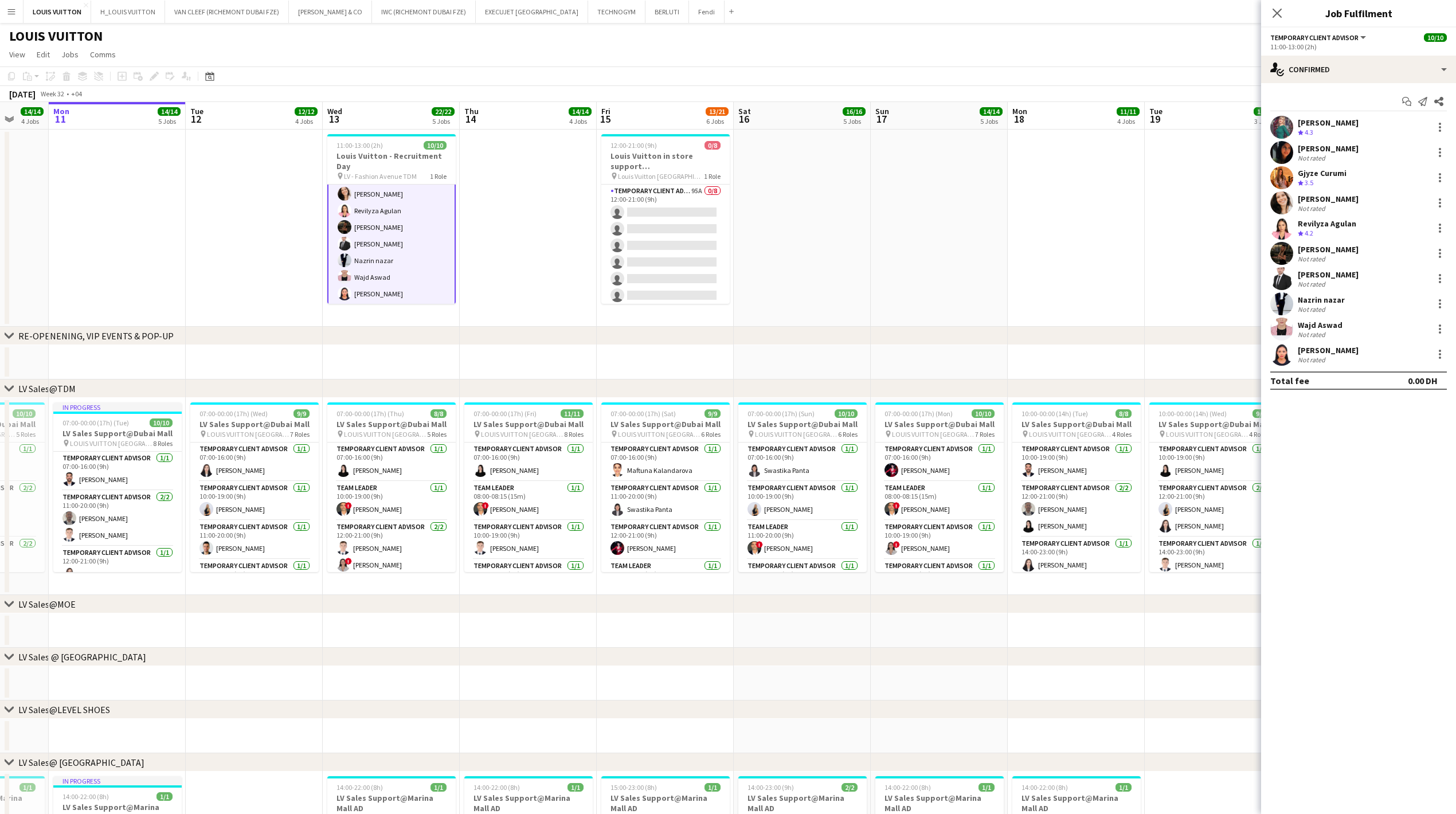
scroll to position [70, 0]
click at [565, 220] on div "[PERSON_NAME]" at bounding box center [1328, 350] width 61 height 10
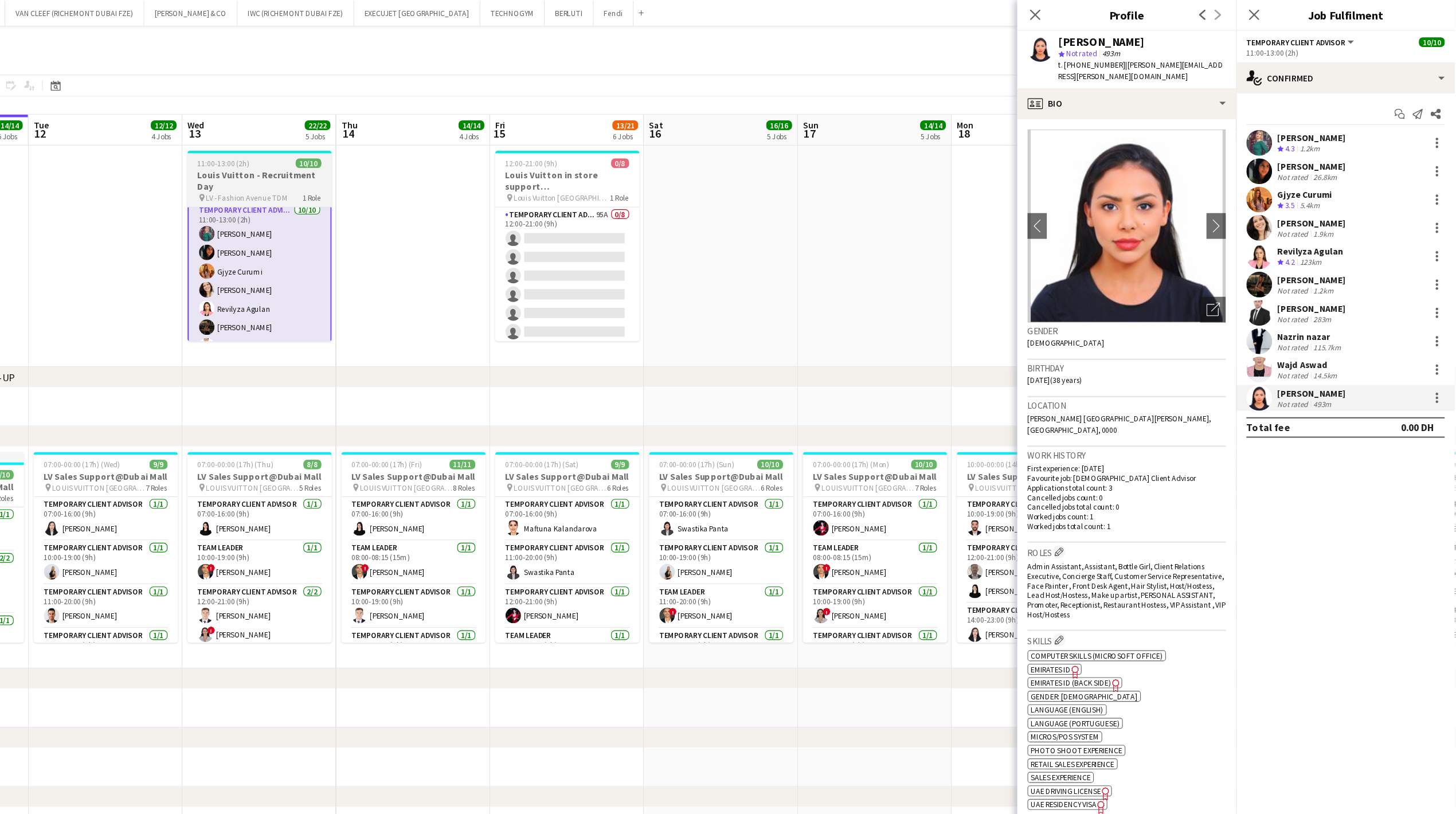
scroll to position [0, 0]
click at [393, 146] on div "11:00-13:00 (2h) 10/10" at bounding box center [391, 146] width 128 height 9
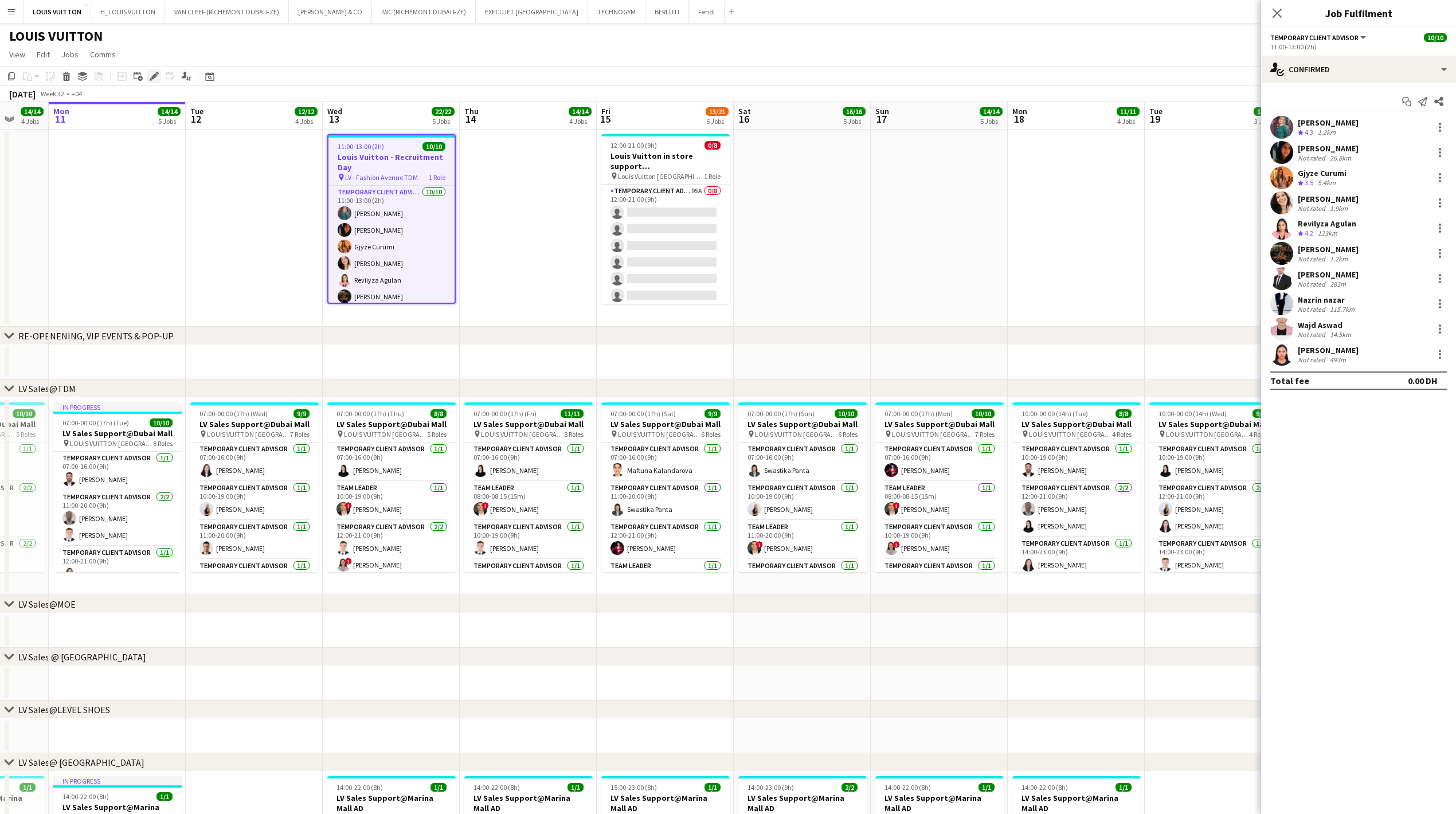
click at [152, 78] on icon at bounding box center [153, 76] width 6 height 6
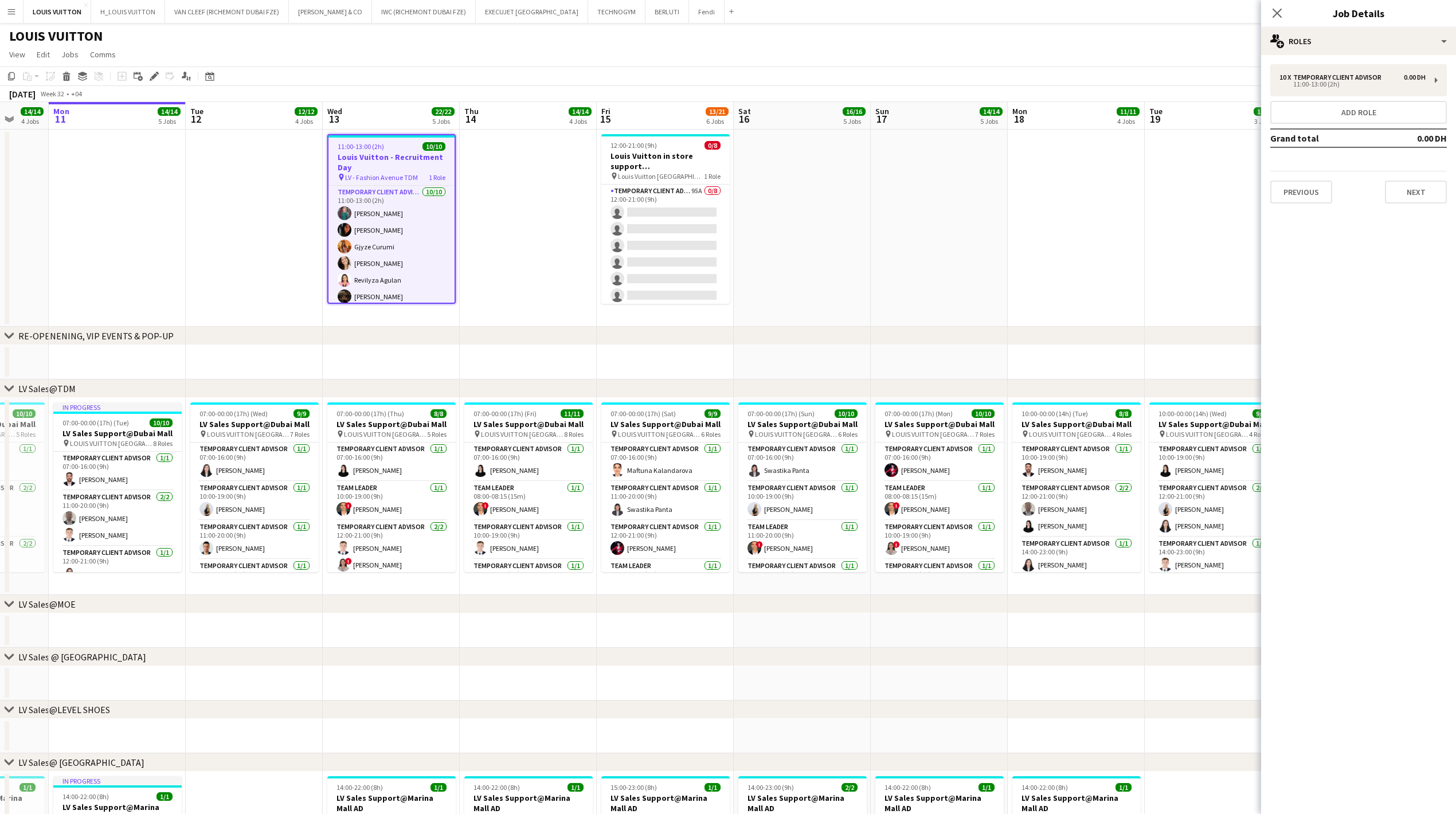
click at [377, 157] on h3 "Louis Vuitton - Recruitment Day" at bounding box center [391, 162] width 126 height 21
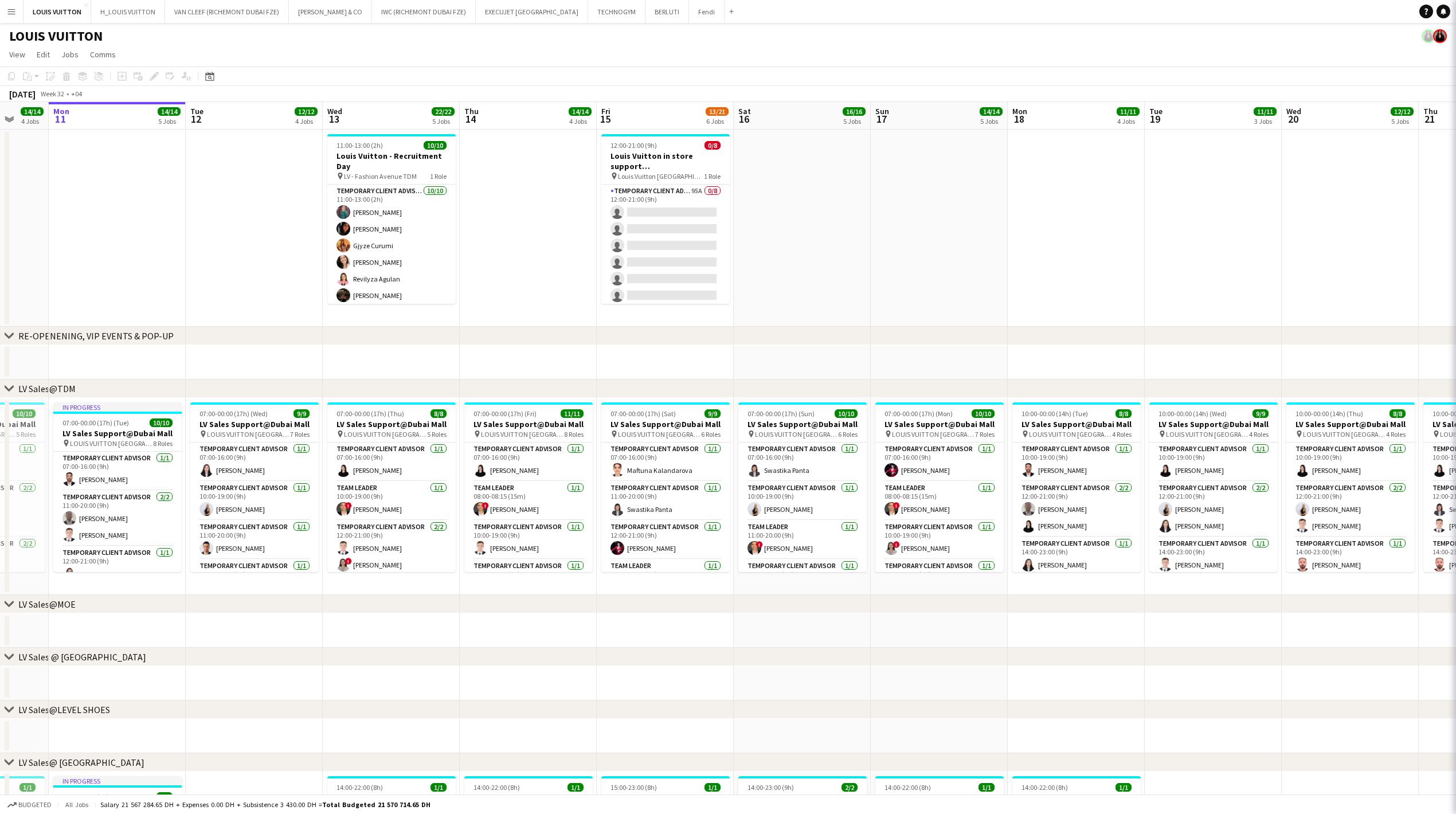
scroll to position [0, 363]
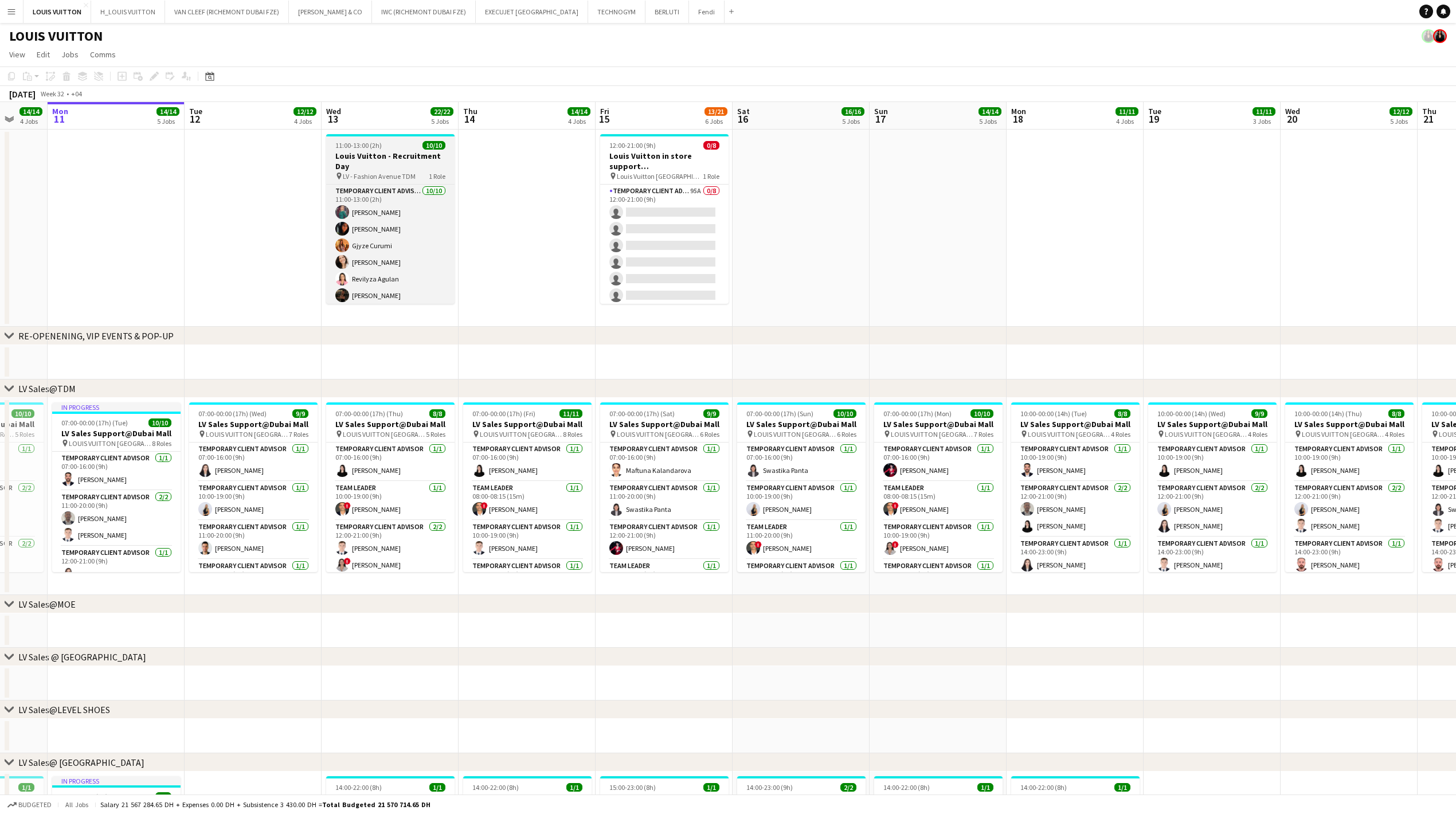
click at [356, 147] on span "11:00-13:00 (2h)" at bounding box center [358, 146] width 46 height 9
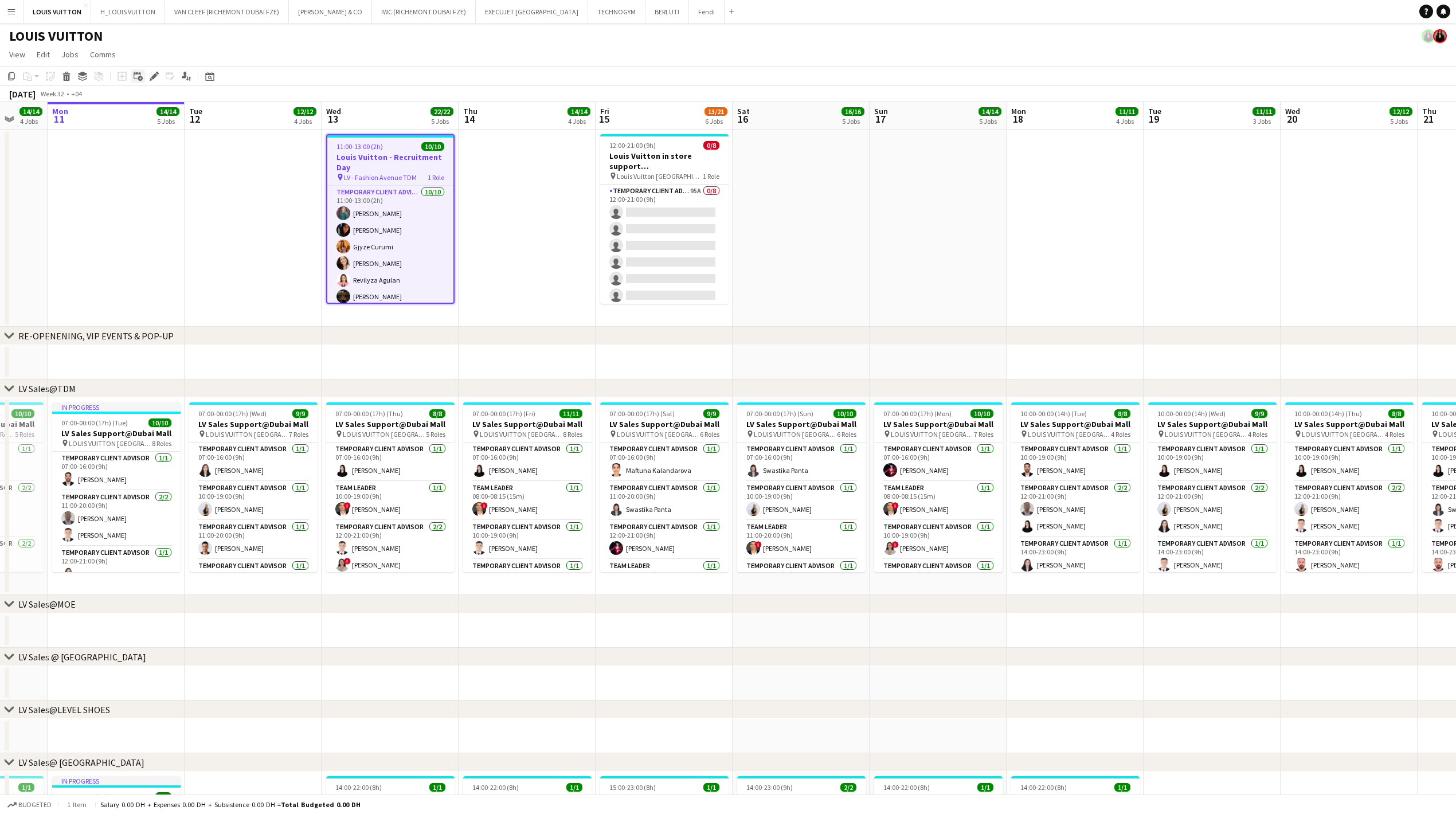
click at [143, 71] on div "Add linked Job" at bounding box center [139, 77] width 14 height 14
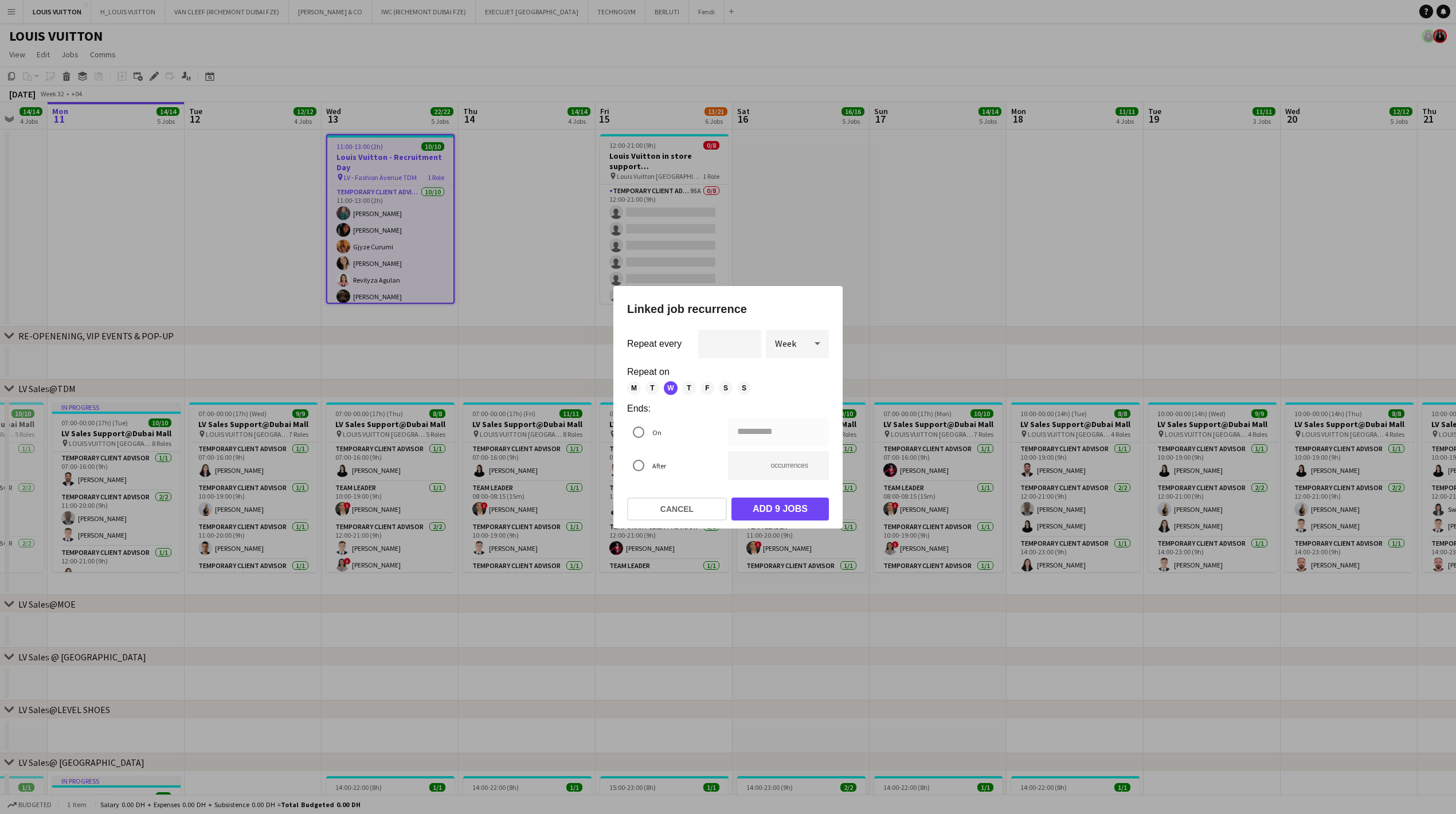
click at [152, 74] on div at bounding box center [728, 407] width 1456 height 814
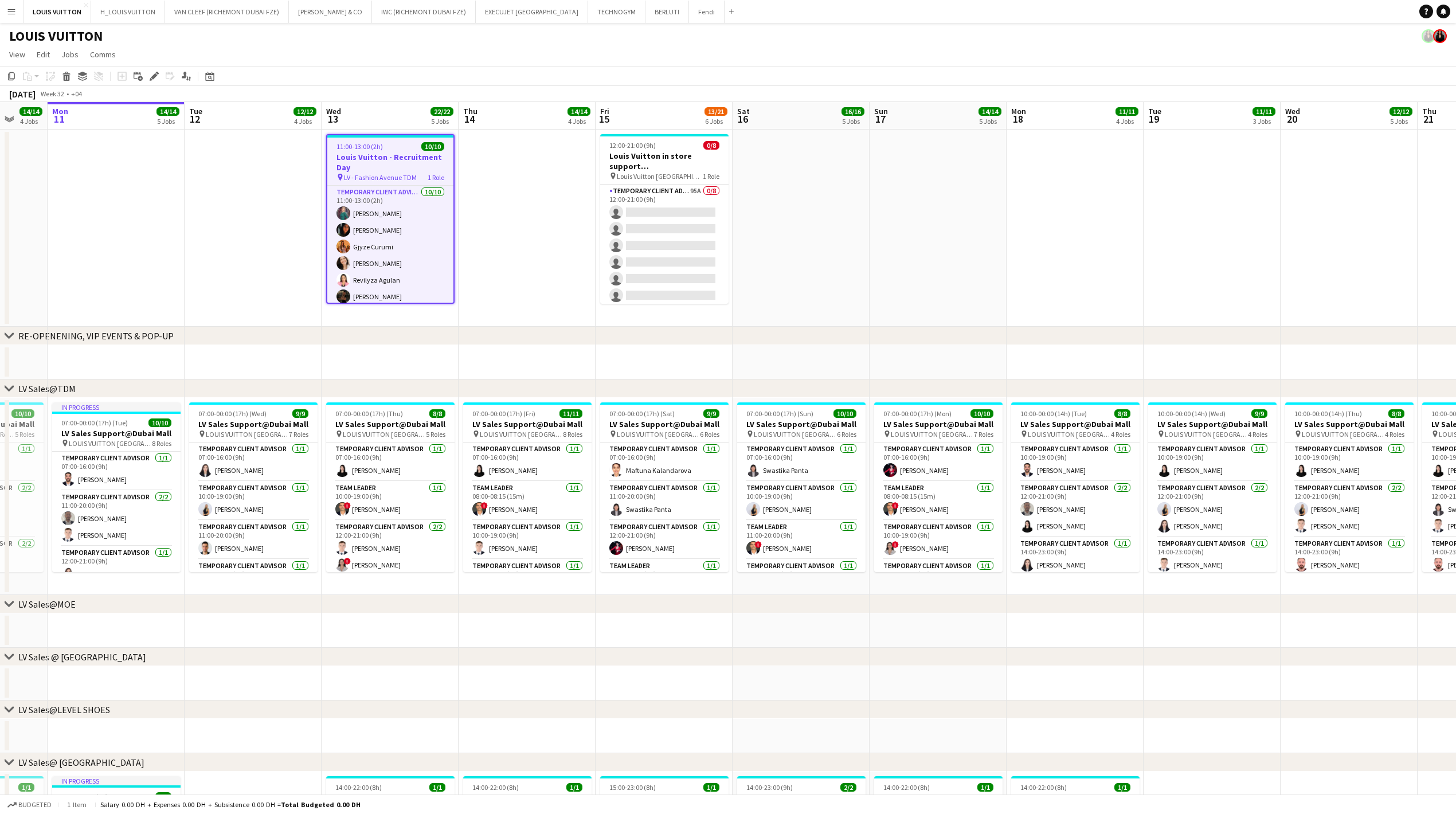
click at [356, 155] on h3 "Louis Vuitton - Recruitment Day" at bounding box center [390, 162] width 126 height 21
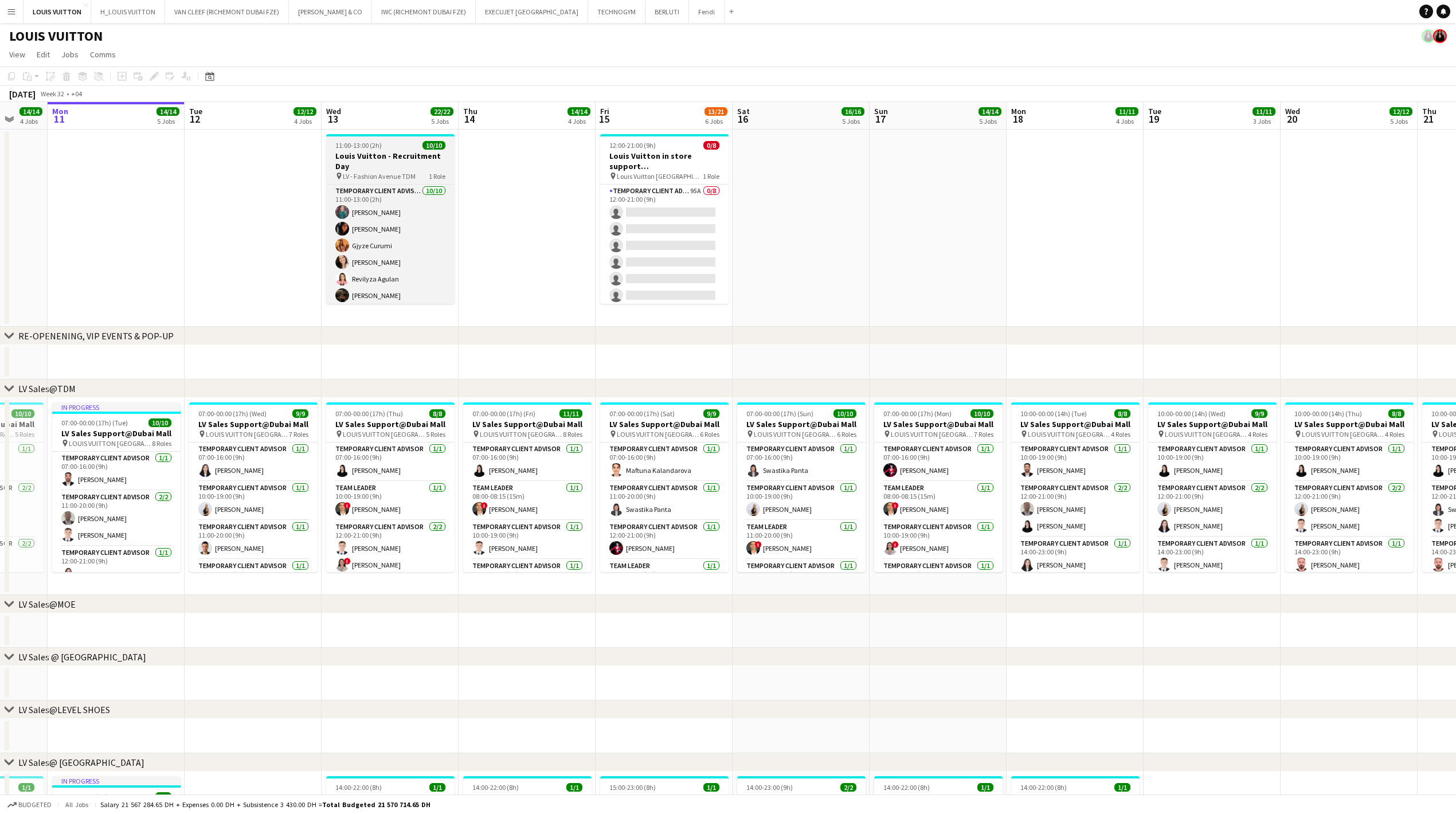
click at [338, 153] on h3 "Louis Vuitton - Recruitment Day" at bounding box center [389, 161] width 128 height 21
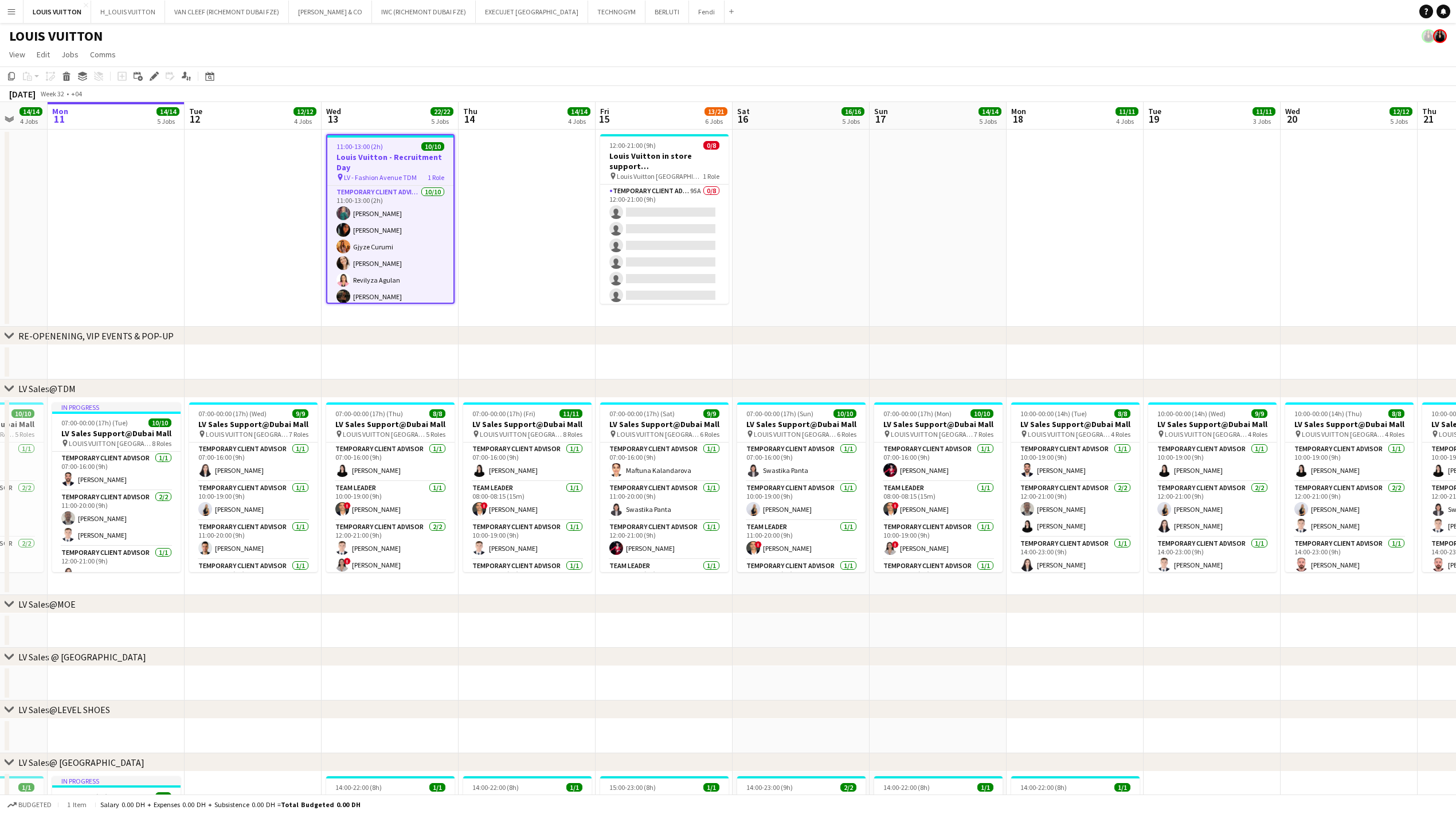
scroll to position [0, 362]
click at [154, 76] on icon at bounding box center [153, 76] width 6 height 6
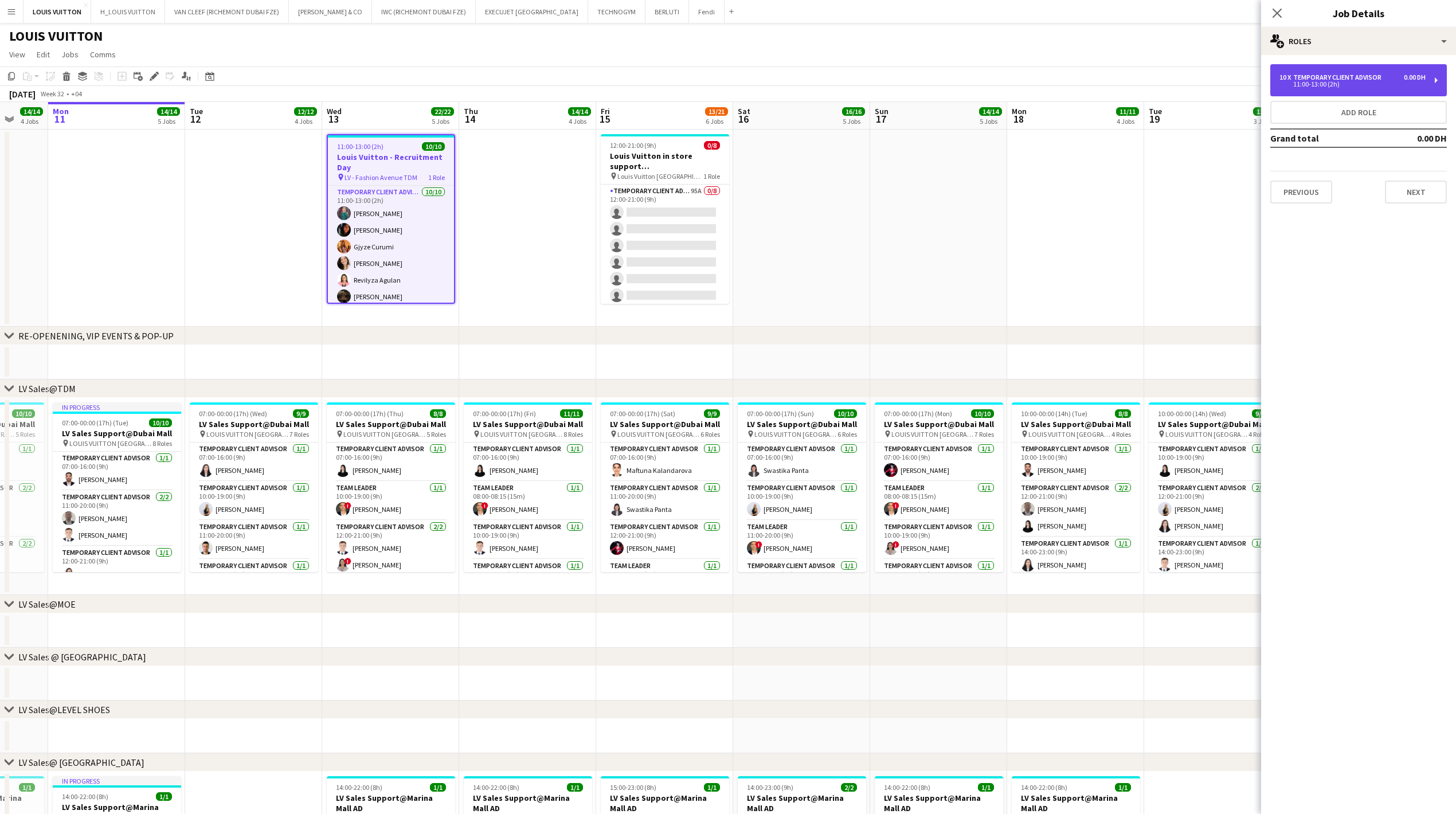
click at [565, 79] on div "10 x Temporary Client Advisor 0.00 DH 11:00-13:00 (2h)" at bounding box center [1358, 80] width 177 height 32
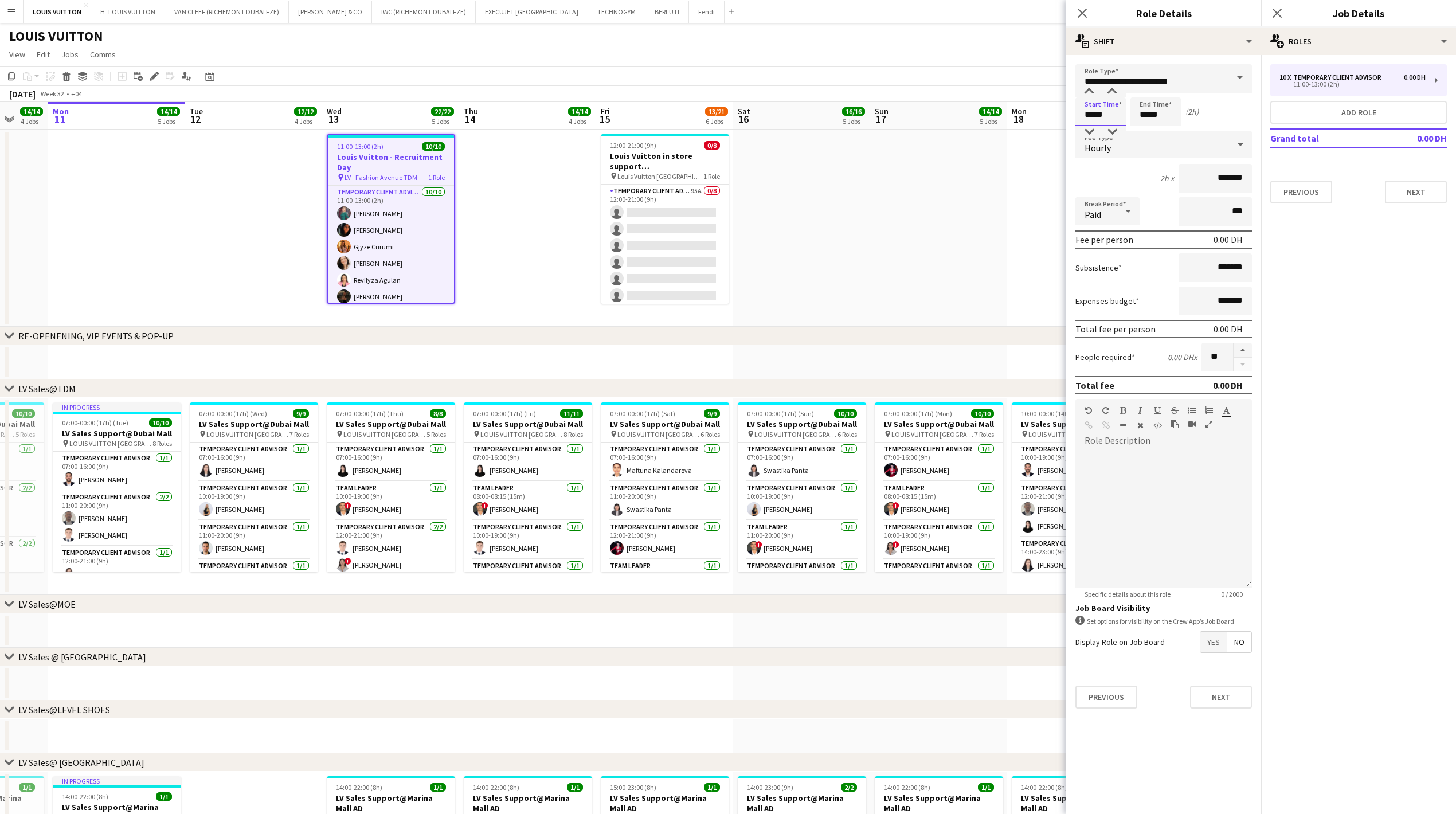
drag, startPoint x: 1114, startPoint y: 116, endPoint x: 1039, endPoint y: 110, distance: 75.2
click at [565, 110] on body "Menu Boards Boards Boards All jobs Status Workforce Workforce My Workforce Recr…" at bounding box center [728, 757] width 1456 height 1516
type input "*****"
drag, startPoint x: 1169, startPoint y: 116, endPoint x: 1124, endPoint y: 115, distance: 45.0
click at [565, 115] on div "Start Time ***** End Time ***** (24h)" at bounding box center [1163, 112] width 177 height 29
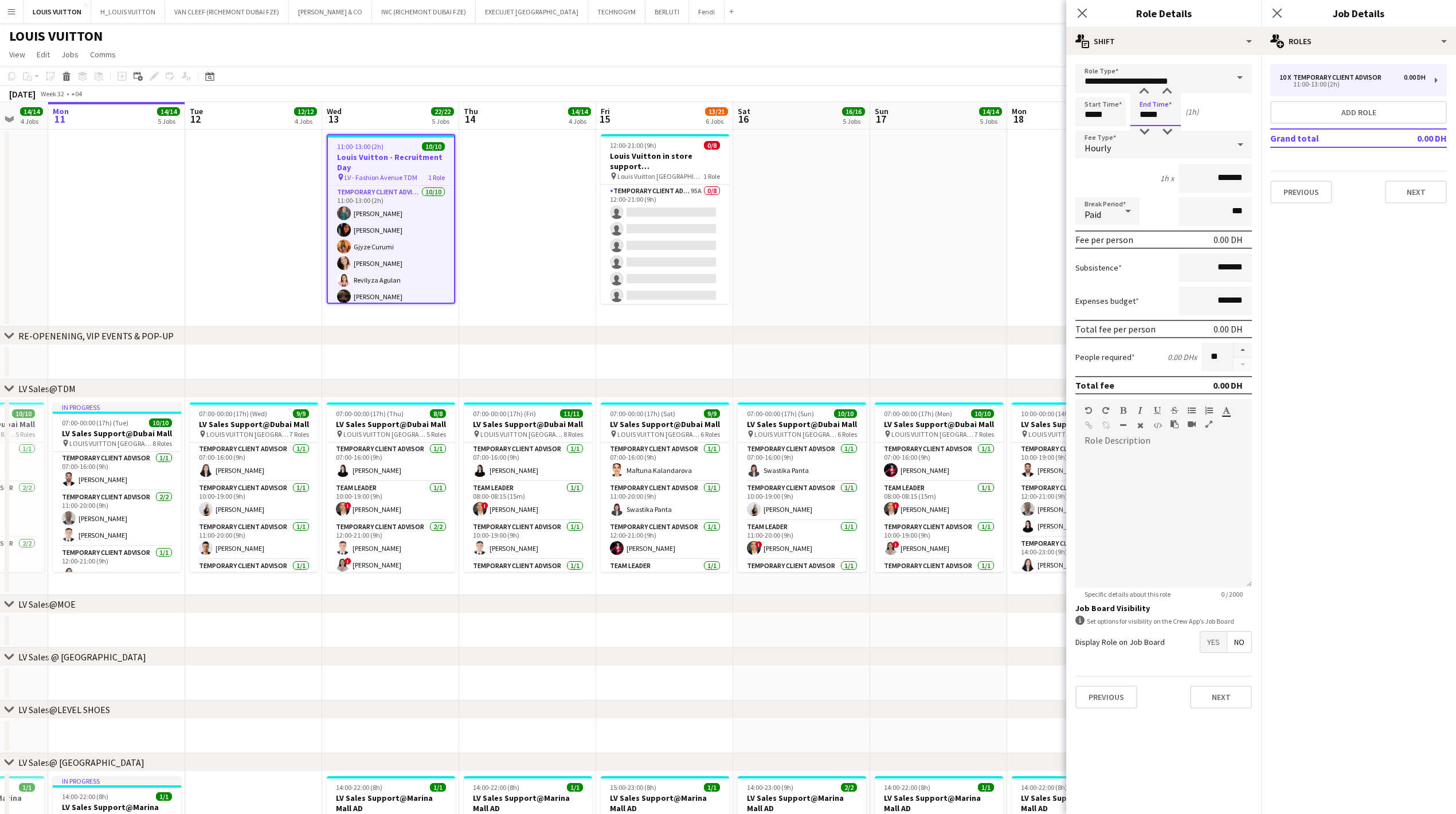
type input "*****"
click at [565, 67] on app-toolbar "Copy Paste Paste Ctrl+V Paste with crew Ctrl+Shift+V Paste linked Job [GEOGRAPH…" at bounding box center [728, 76] width 1456 height 19
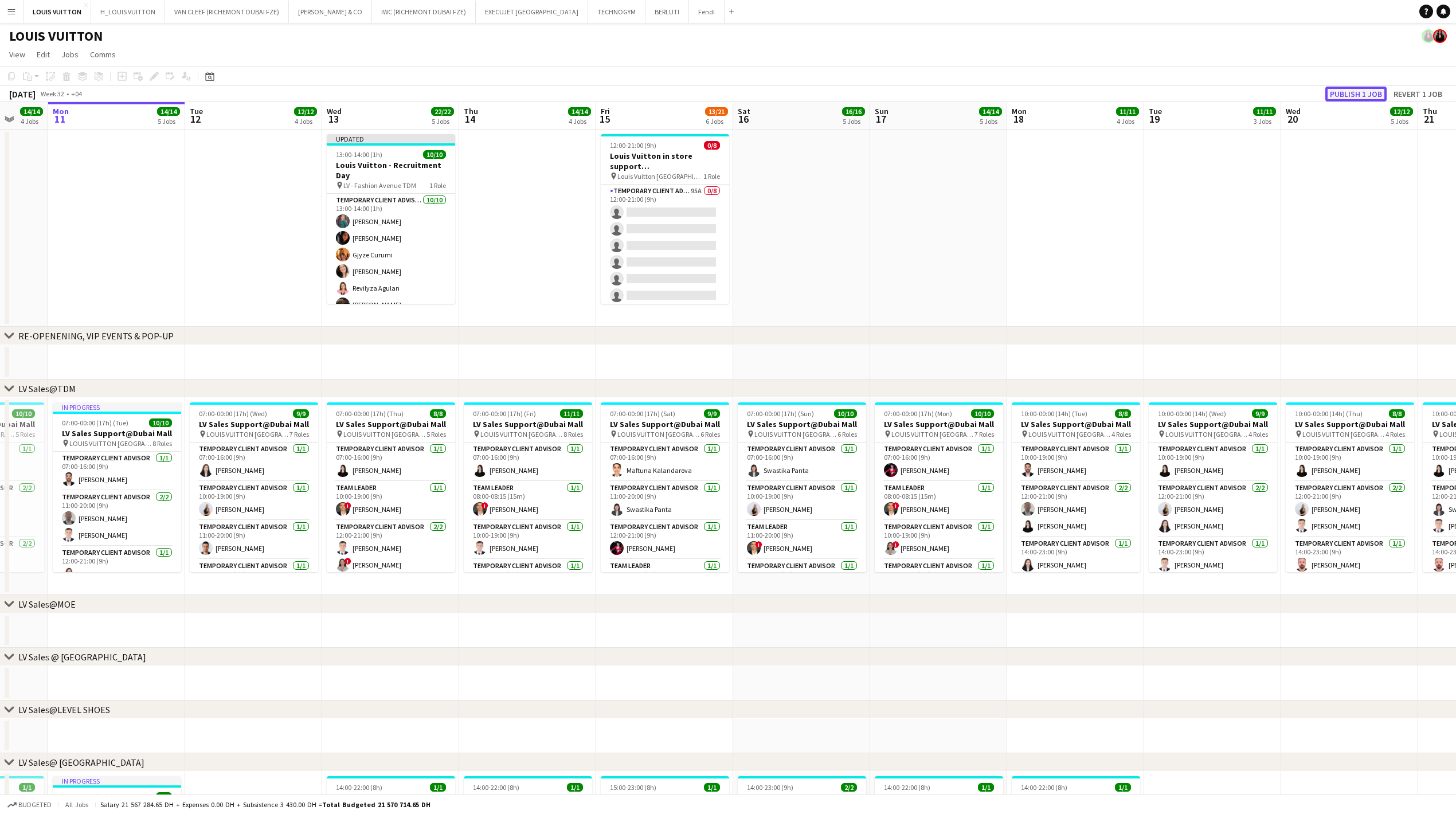
click at [565, 92] on button "Publish 1 job" at bounding box center [1356, 93] width 61 height 15
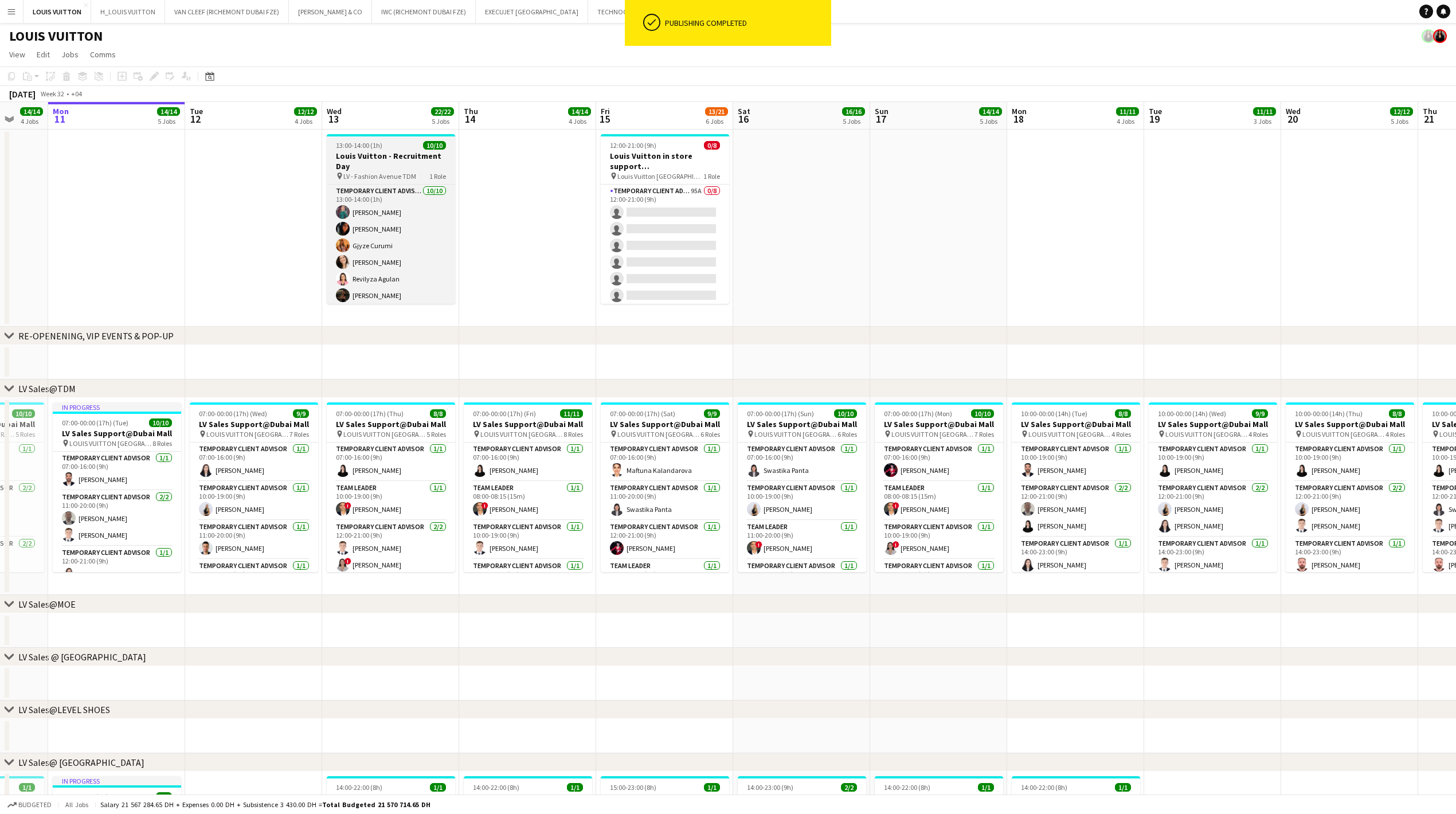
scroll to position [70, 0]
